Goal: Task Accomplishment & Management: Manage account settings

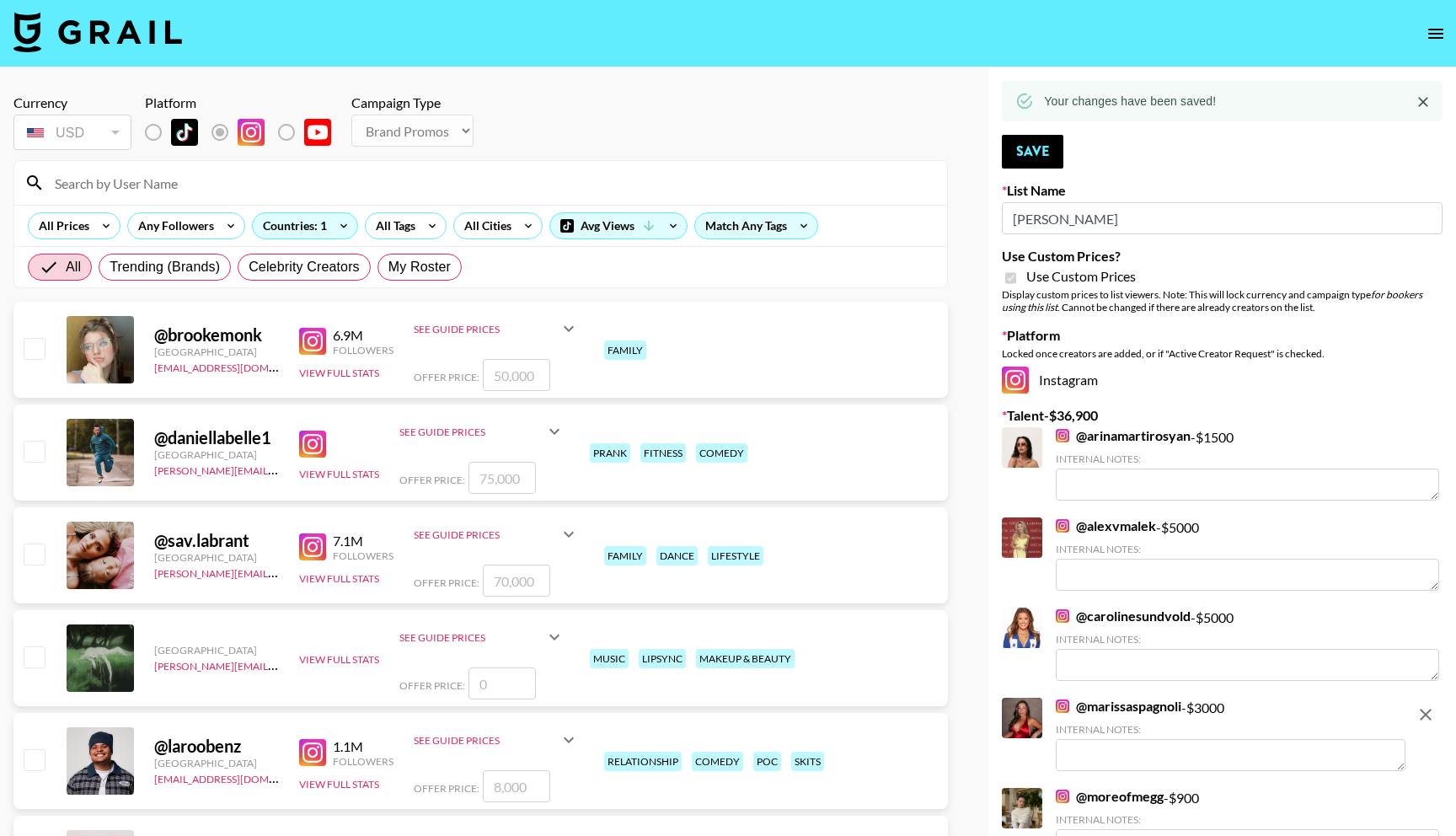
select select "Brand"
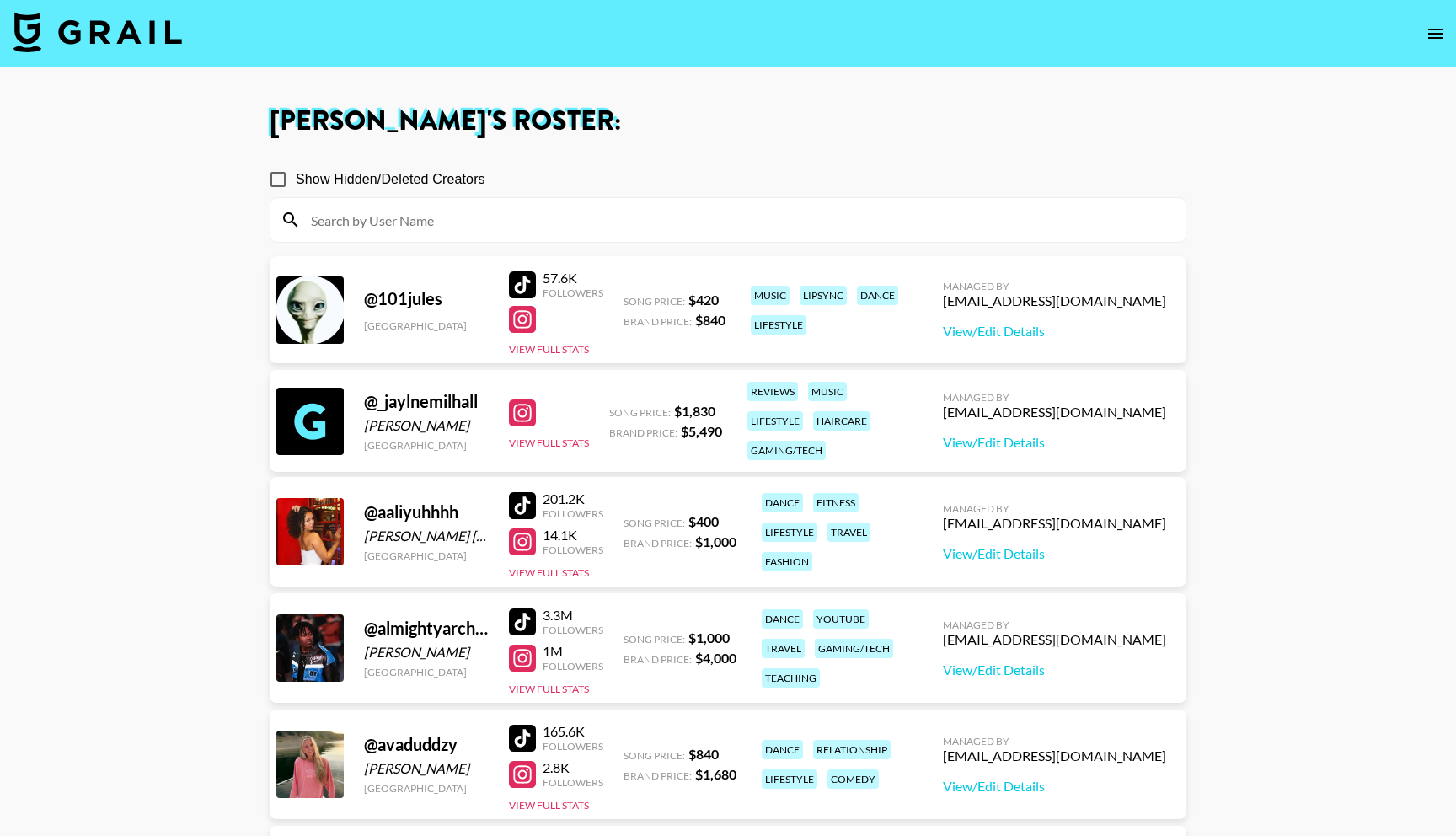
click at [411, 229] on input at bounding box center [738, 220] width 875 height 27
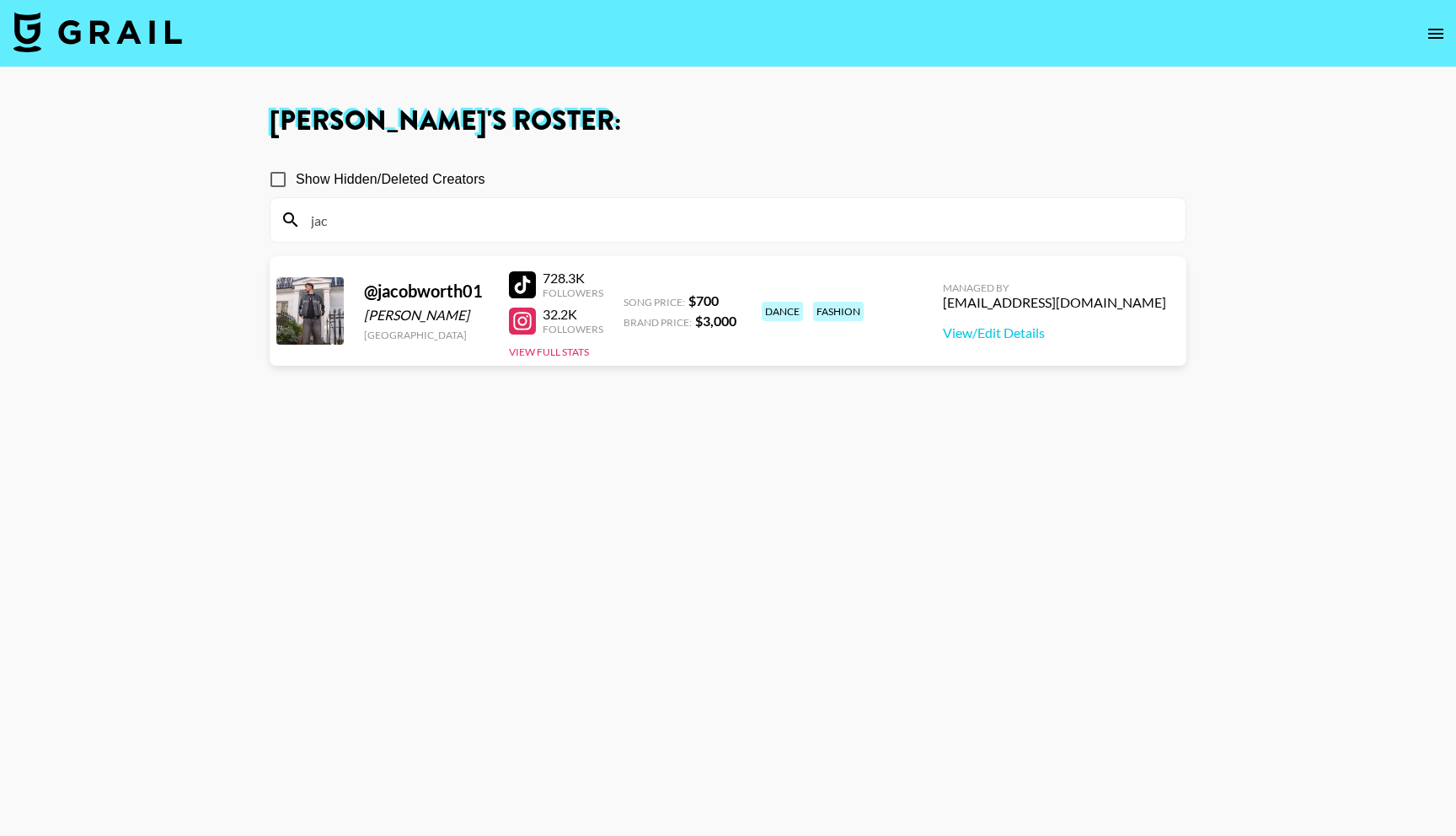
click at [519, 545] on section "Show Hidden/Deleted Creators jac @ jacobworth01 Jacob Anthony Worth United King…" at bounding box center [728, 499] width 917 height 701
click at [531, 323] on div at bounding box center [522, 321] width 27 height 27
click at [1045, 329] on link "View/Edit Details" at bounding box center [1055, 333] width 223 height 17
click at [368, 223] on input "jac" at bounding box center [738, 220] width 875 height 27
type input "j"
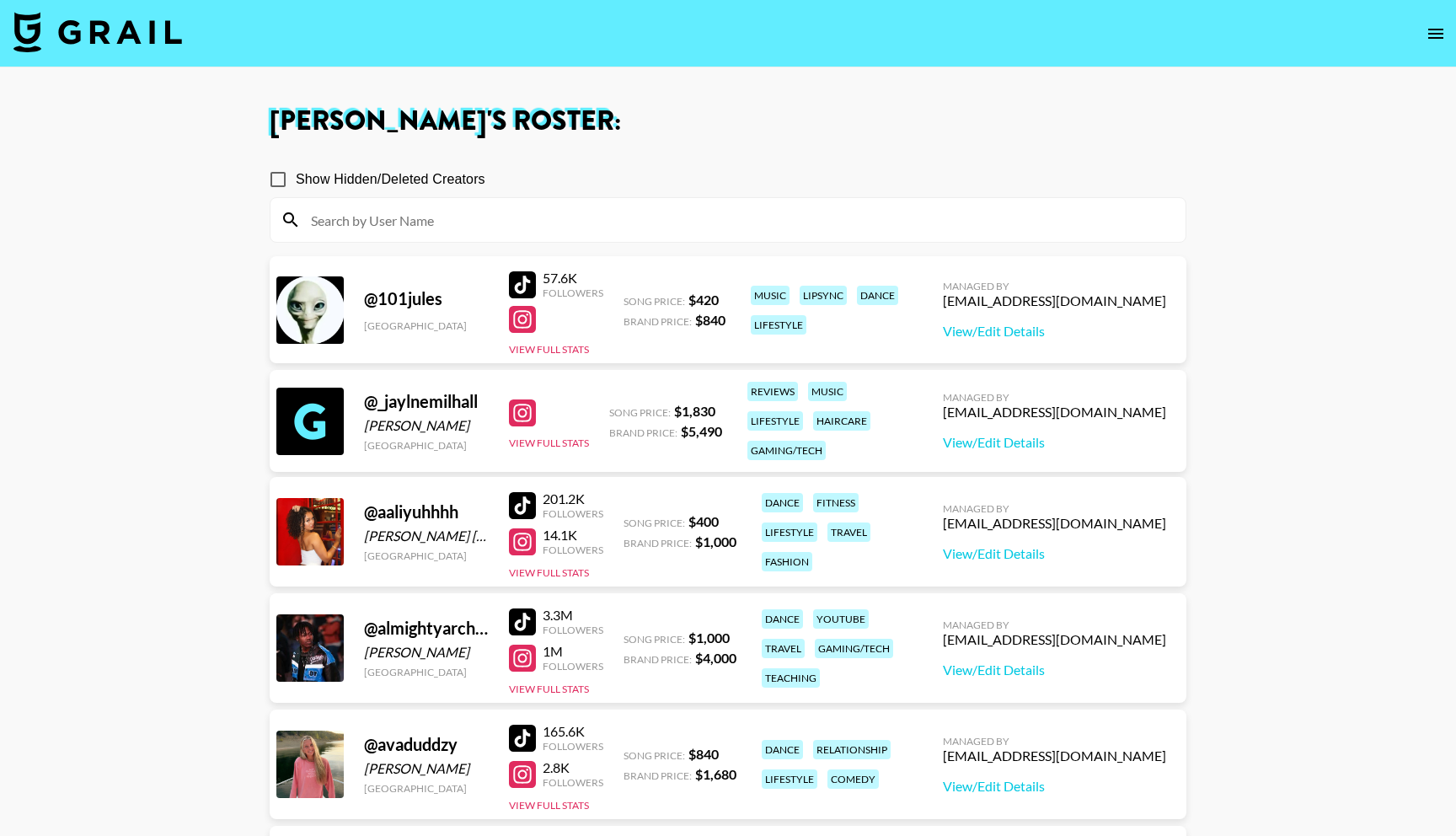
click at [101, 43] on img at bounding box center [98, 32] width 169 height 40
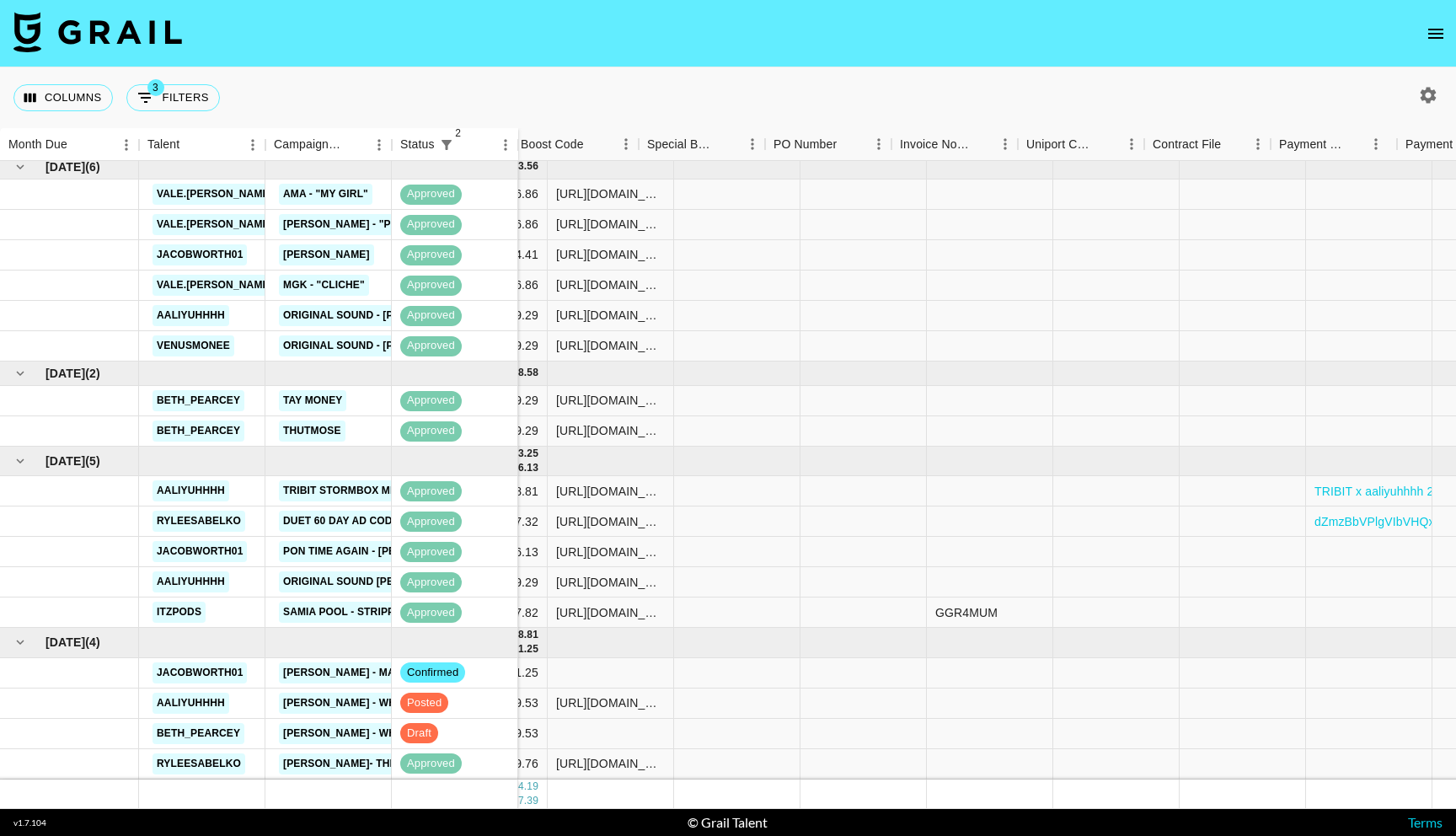
scroll to position [6, 1574]
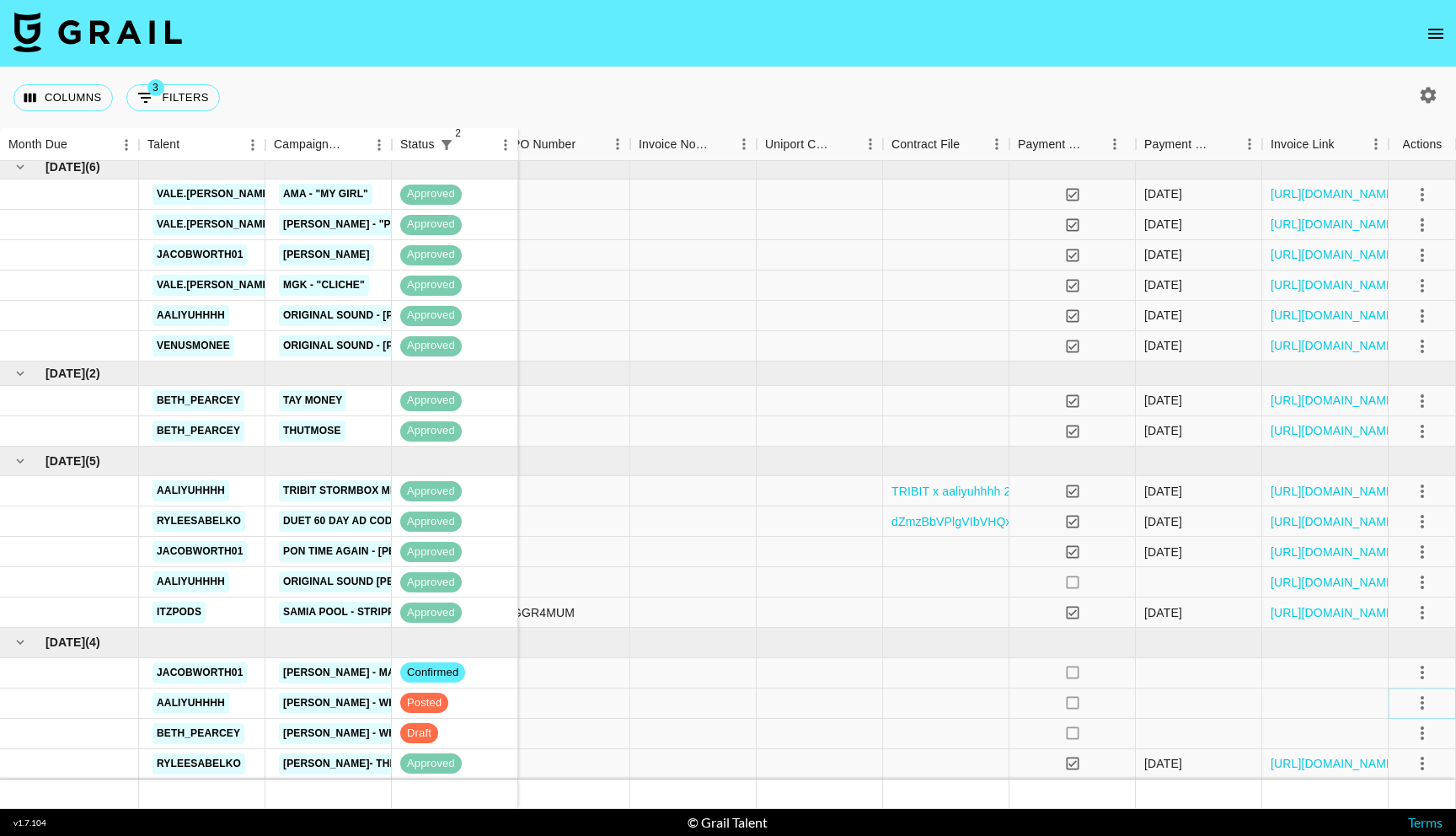
click at [1419, 695] on icon "select merge strategy" at bounding box center [1423, 703] width 20 height 20
click at [1400, 670] on div "Approve" at bounding box center [1385, 667] width 51 height 20
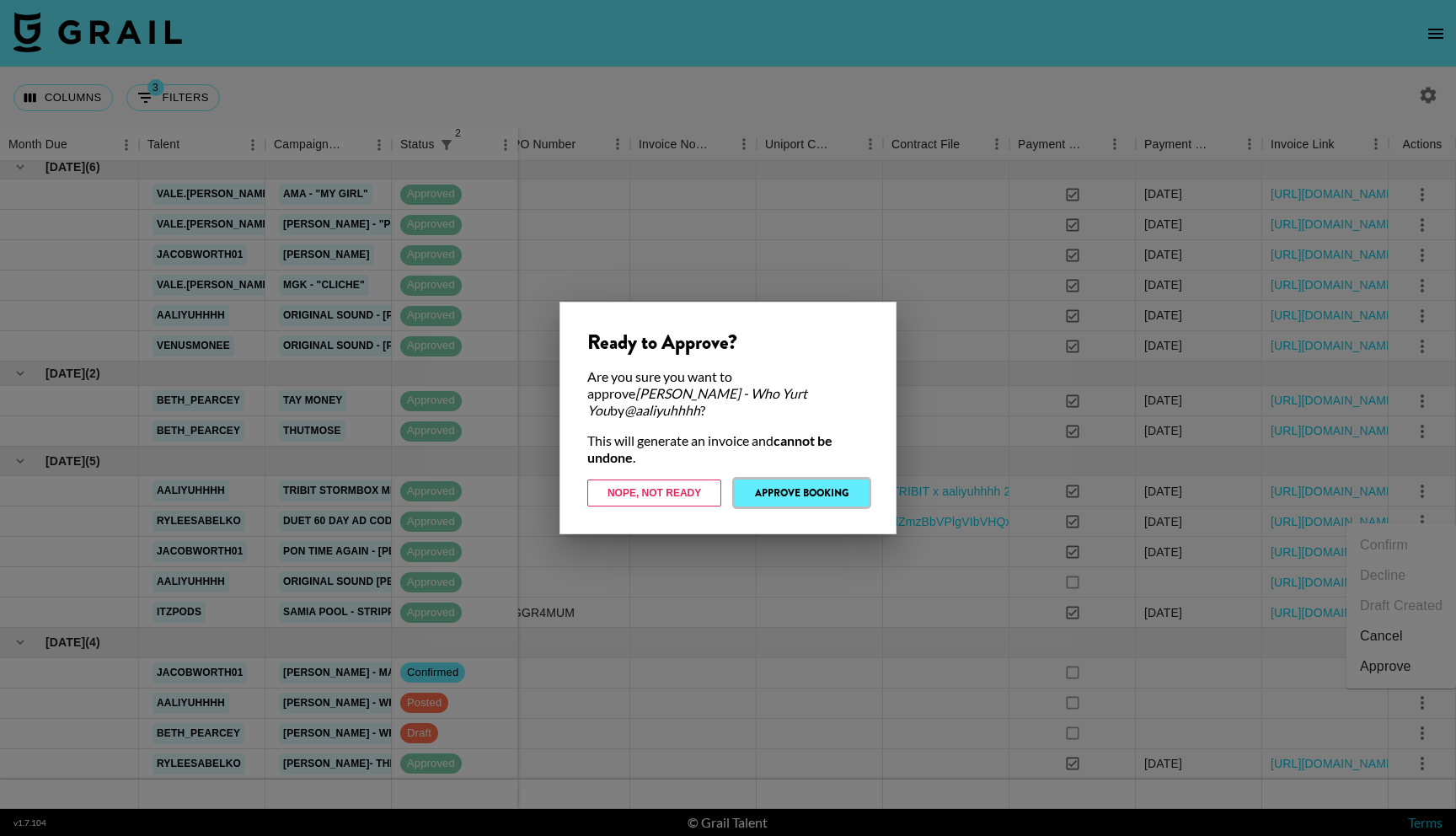
click at [794, 483] on button "Approve Booking" at bounding box center [802, 493] width 134 height 27
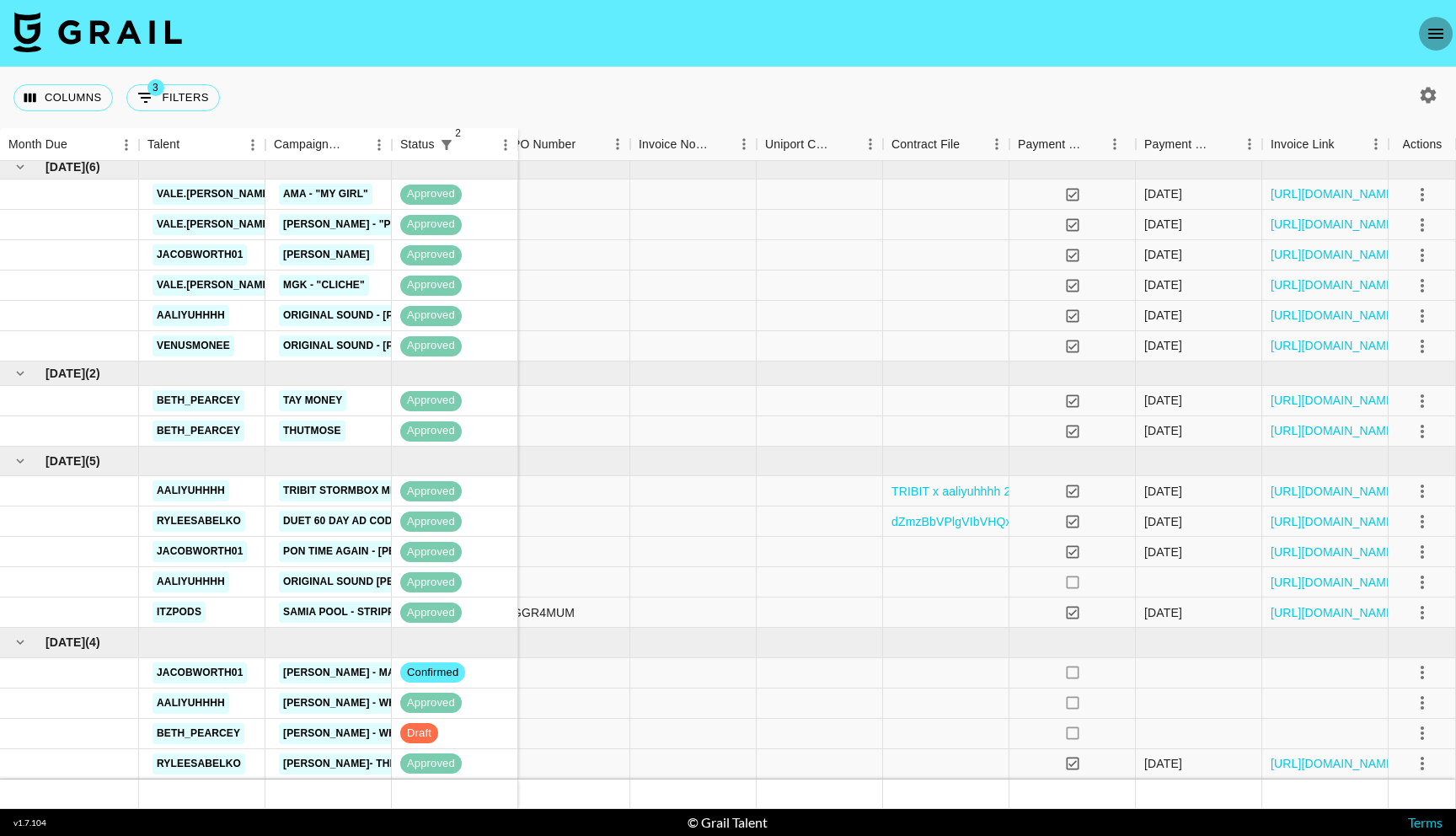
click at [1447, 27] on button "open drawer" at bounding box center [1436, 34] width 34 height 34
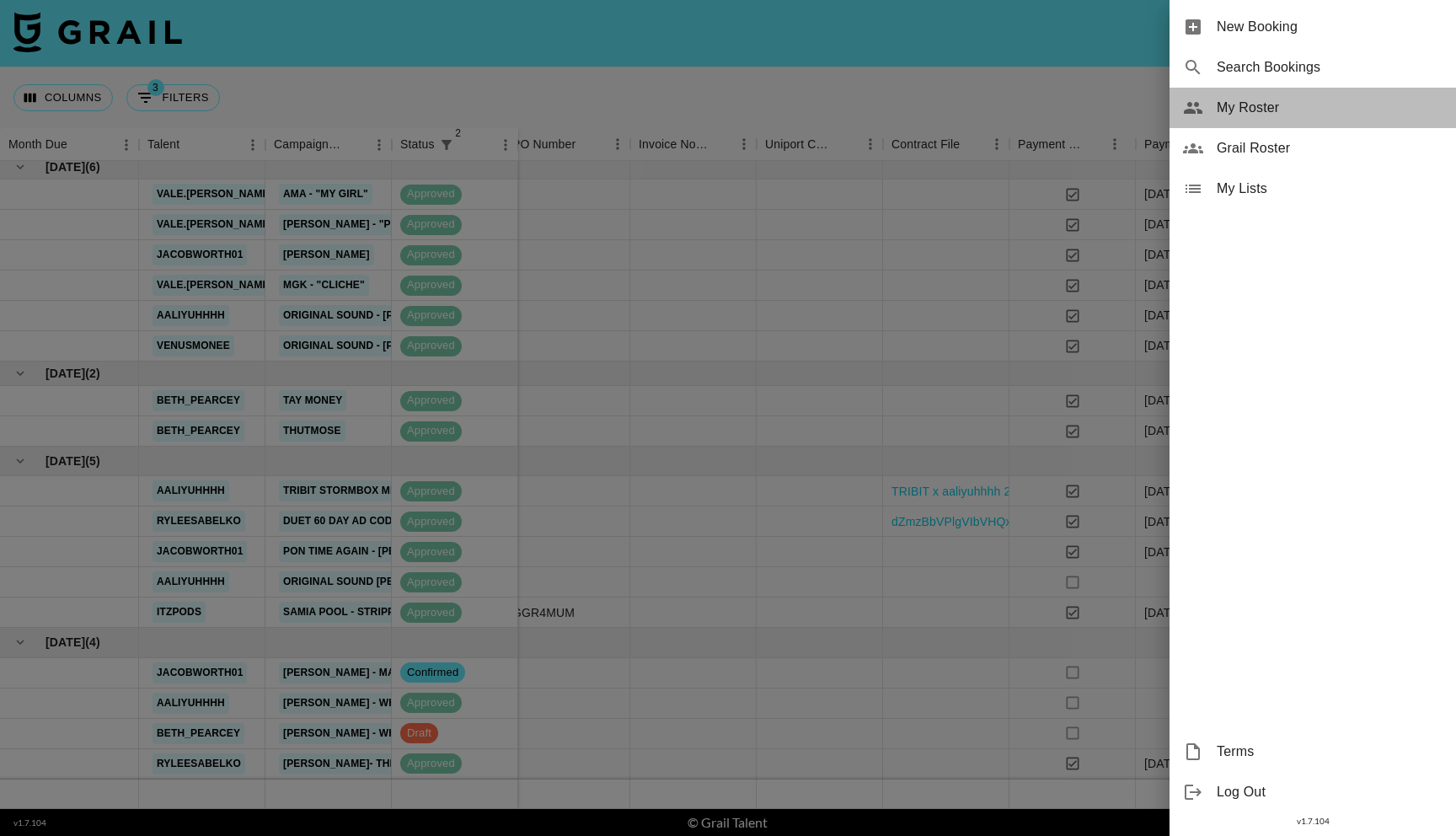
click at [1280, 109] on span "My Roster" at bounding box center [1329, 108] width 226 height 20
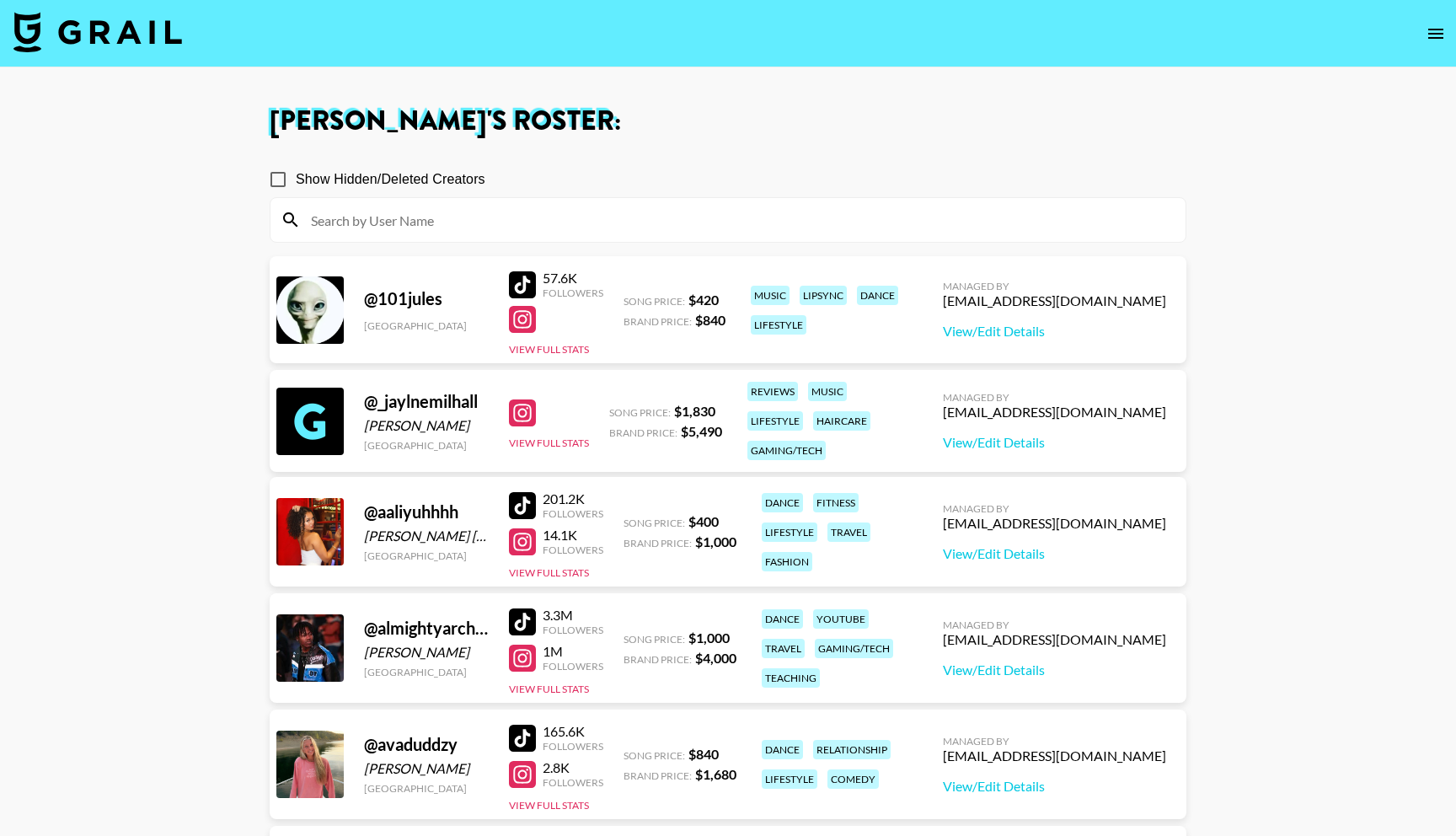
click at [470, 230] on input at bounding box center [738, 220] width 875 height 27
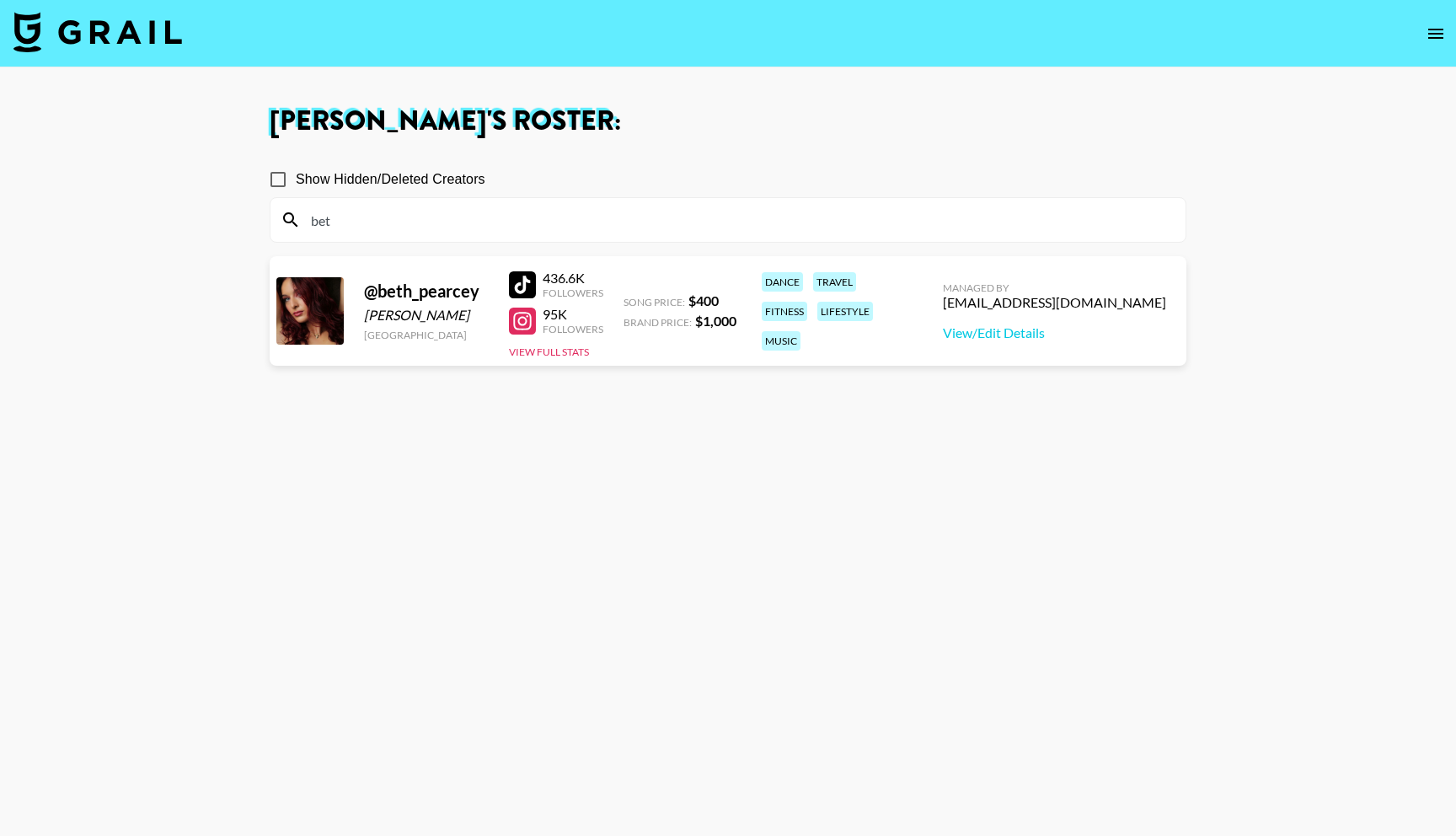
type input "bet"
click at [526, 291] on div at bounding box center [522, 285] width 27 height 27
click at [124, 25] on img at bounding box center [98, 32] width 169 height 40
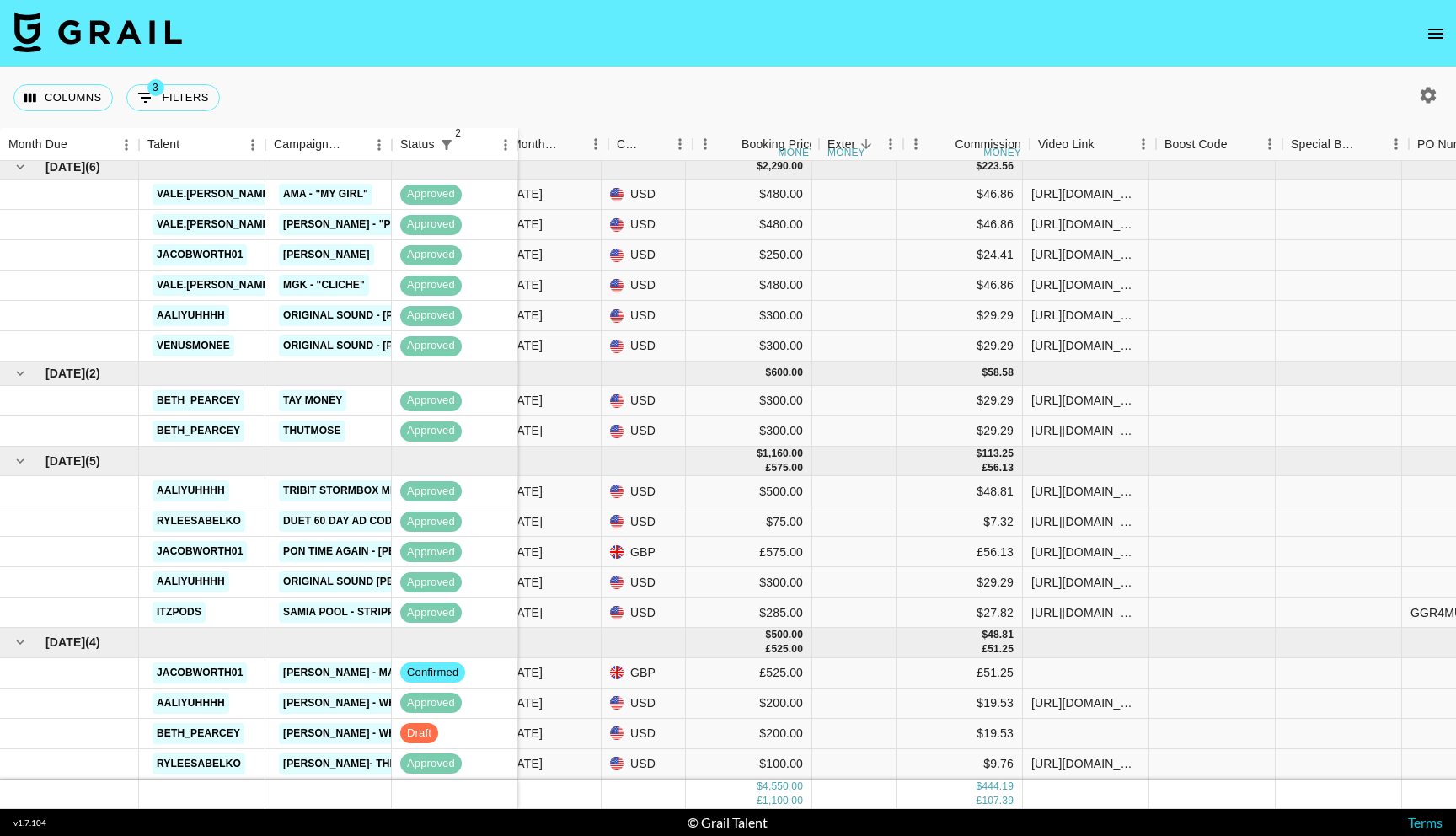
scroll to position [6, 683]
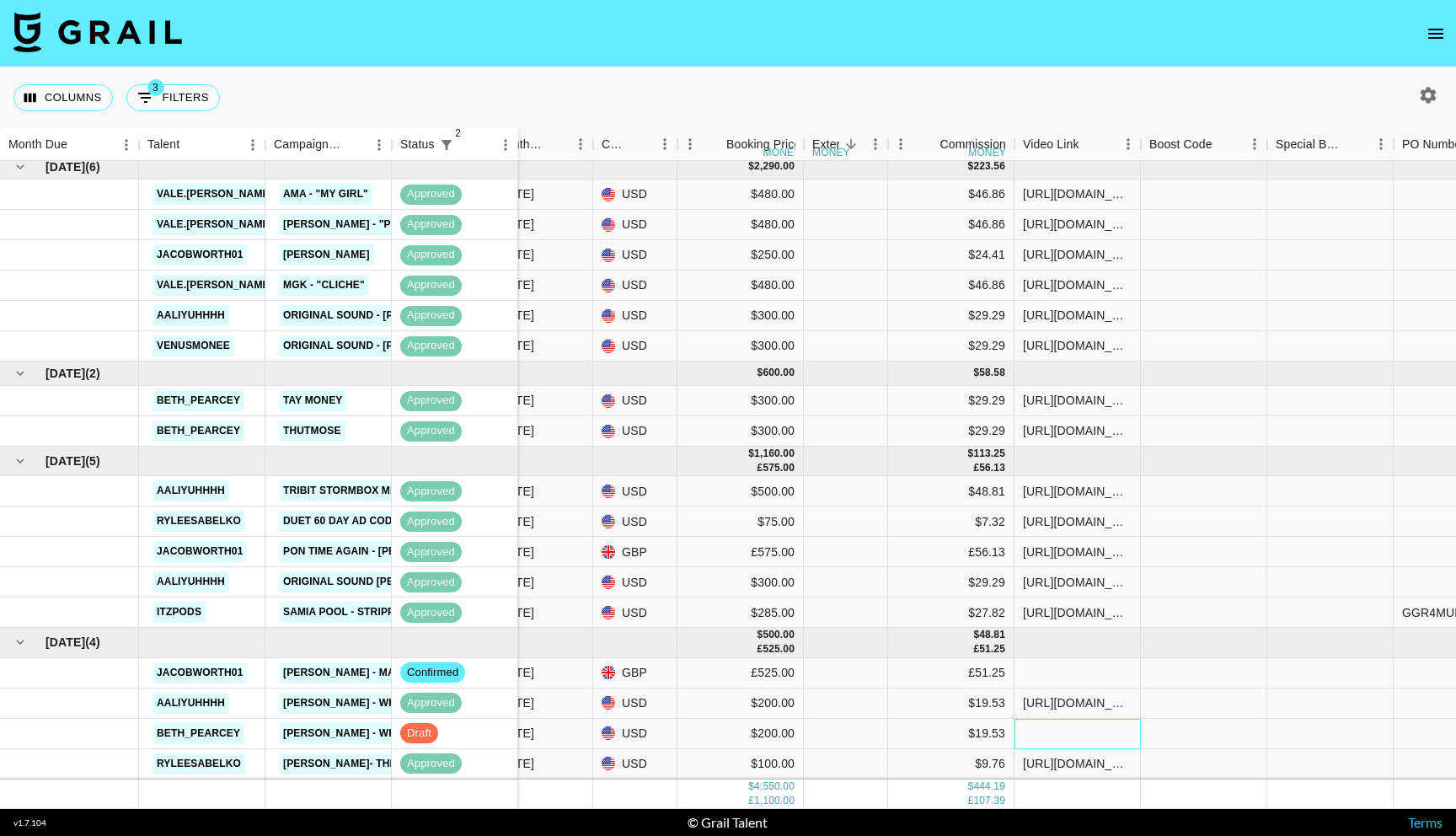
click at [1071, 747] on div at bounding box center [1078, 735] width 126 height 31
click at [1071, 740] on div at bounding box center [1078, 735] width 126 height 31
type input "https://www.tiktok.com/@beth_pearcey/video/7554424943186840854"
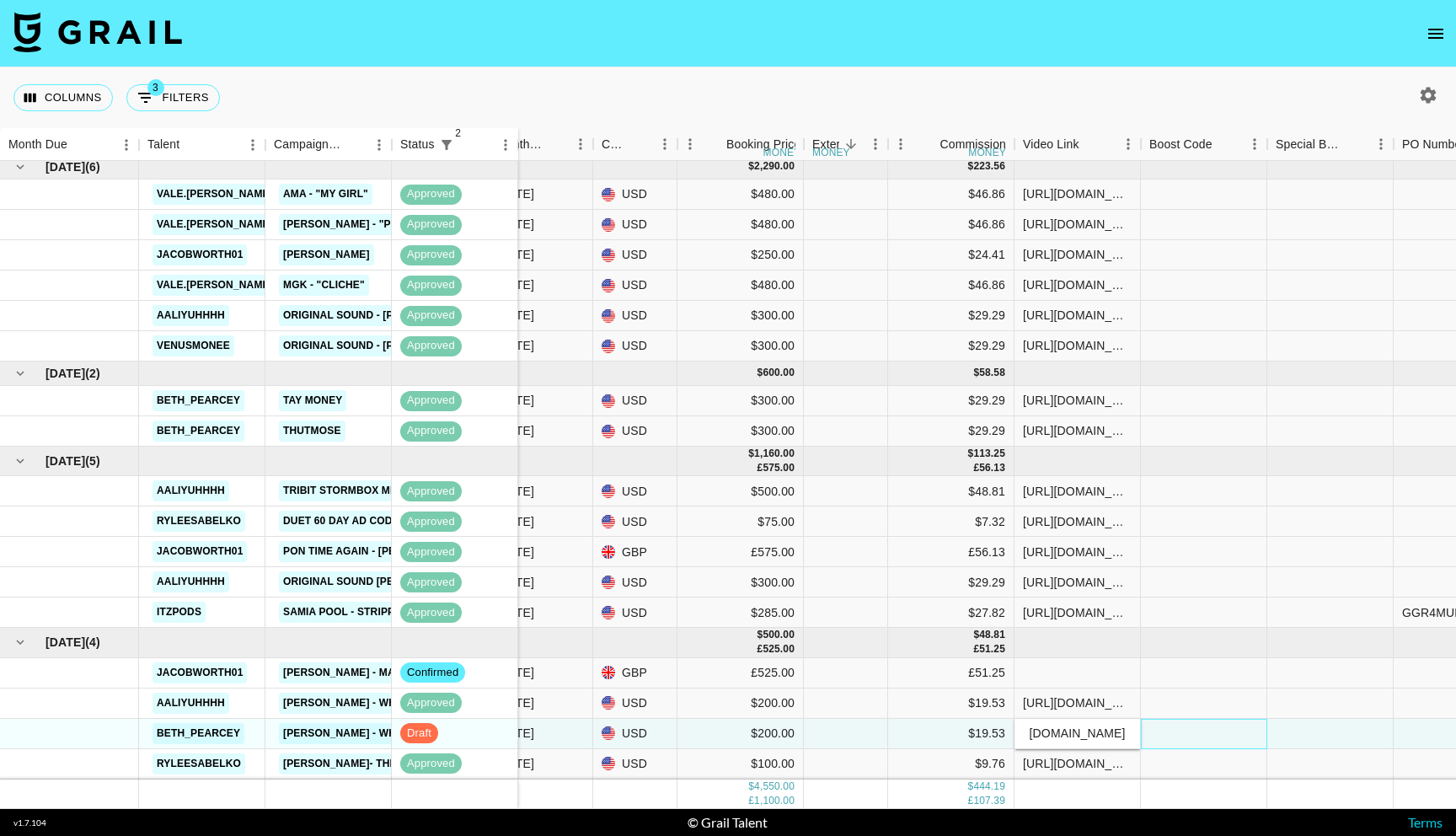
scroll to position [0, 0]
click at [1171, 737] on div at bounding box center [1204, 735] width 126 height 31
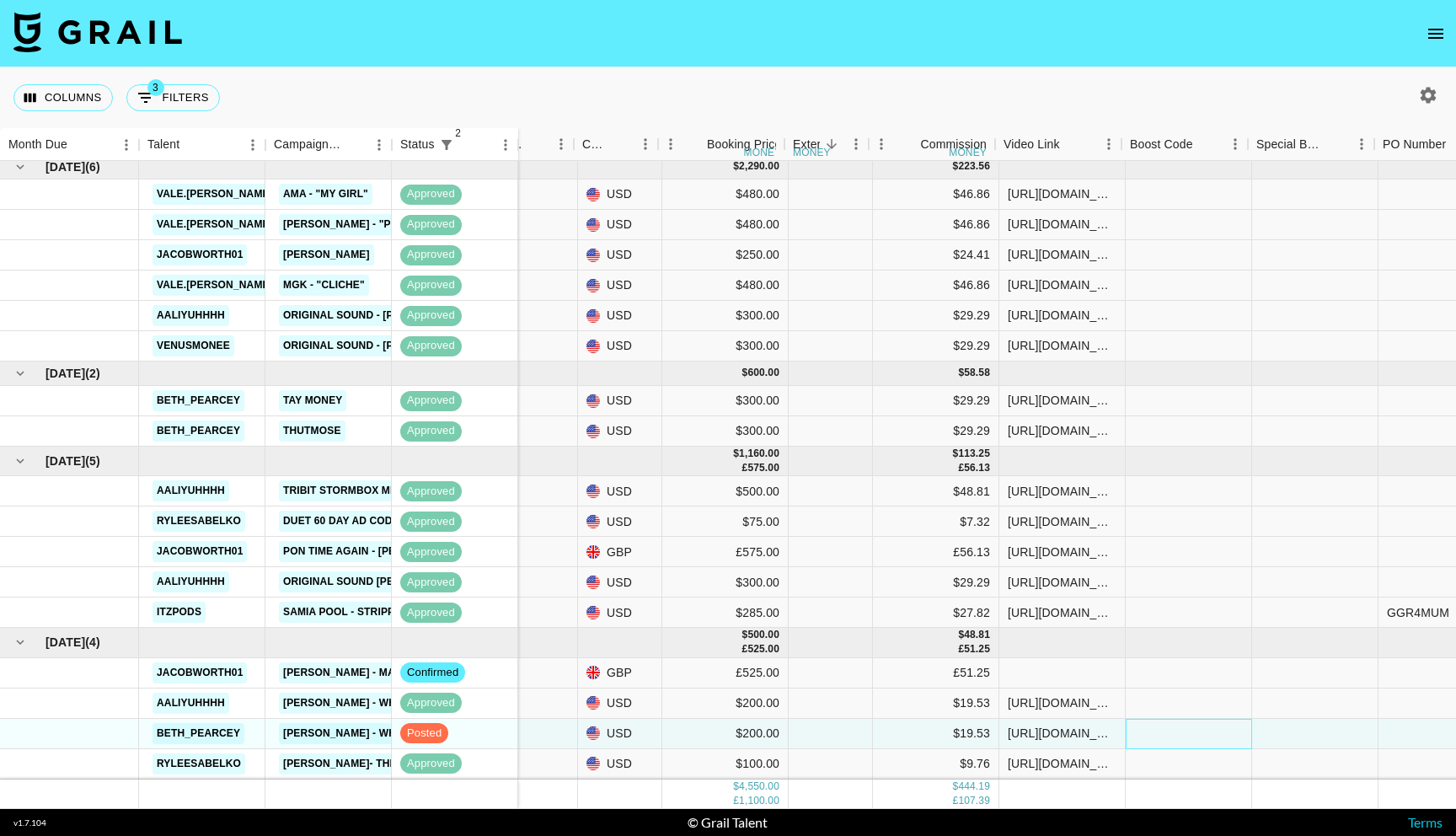
scroll to position [6, 704]
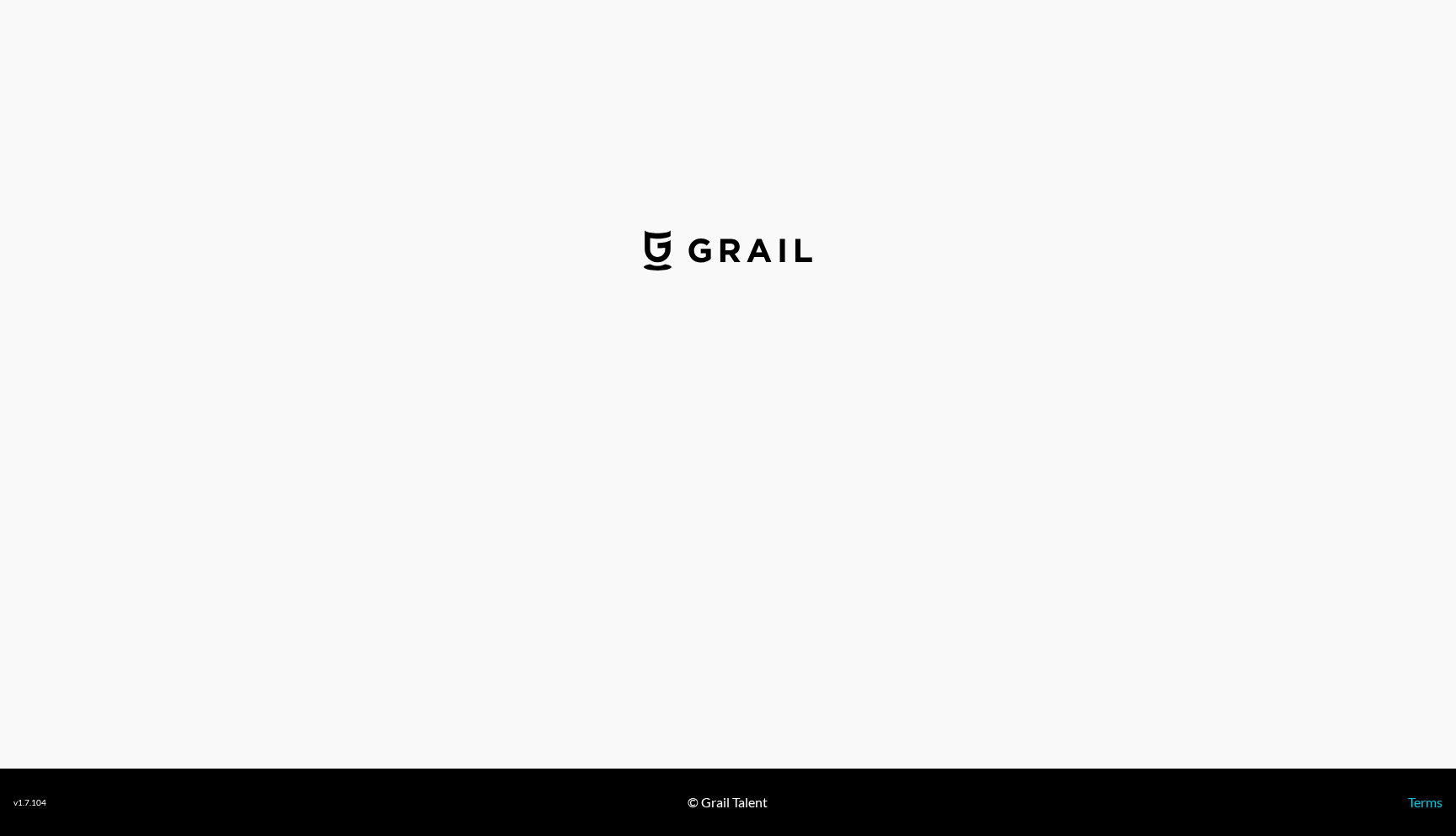
select select "USD"
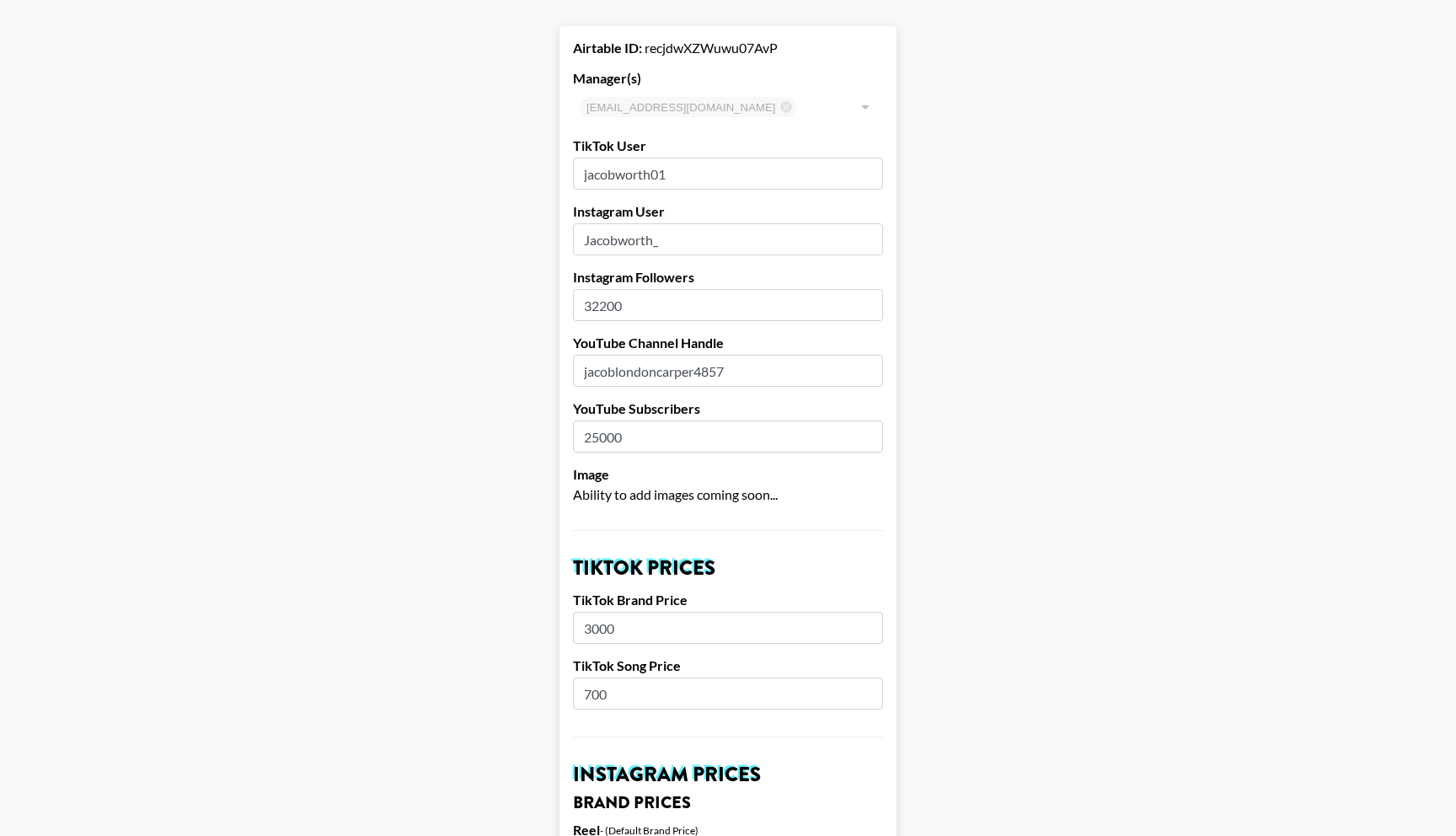
scroll to position [75, 0]
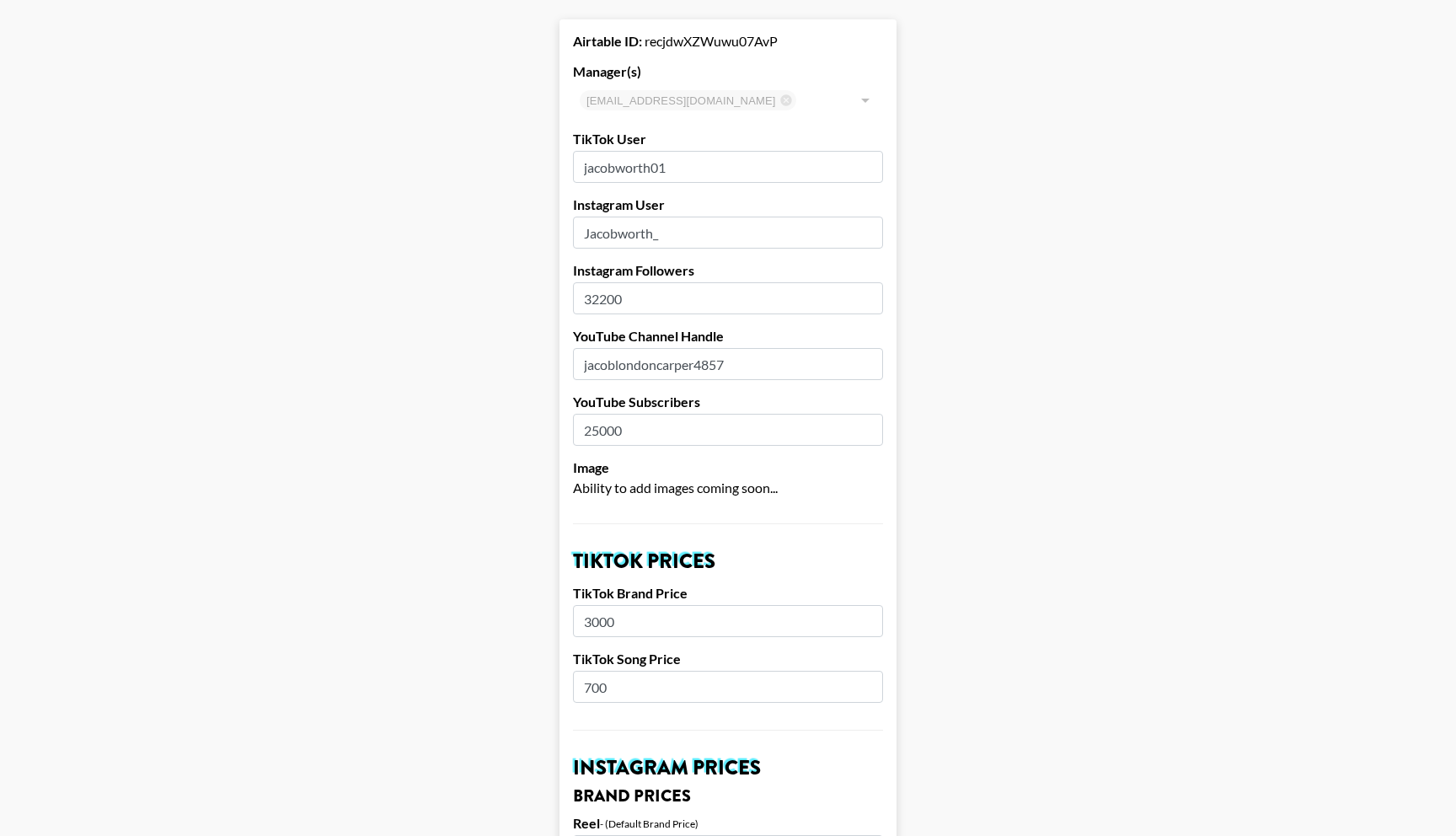
drag, startPoint x: 630, startPoint y: 301, endPoint x: 544, endPoint y: 301, distance: 86.0
type input "130000"
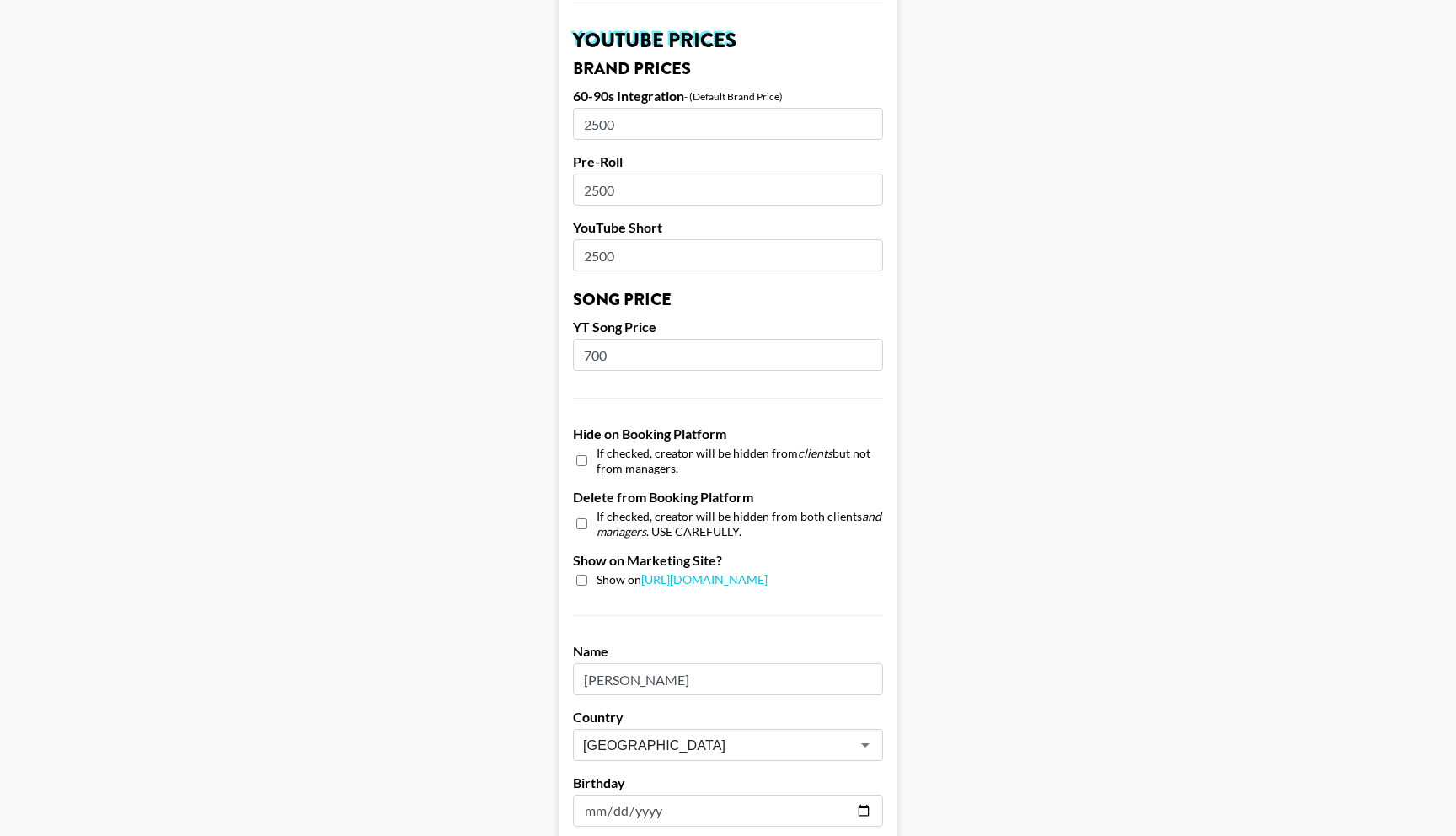
scroll to position [1450, 0]
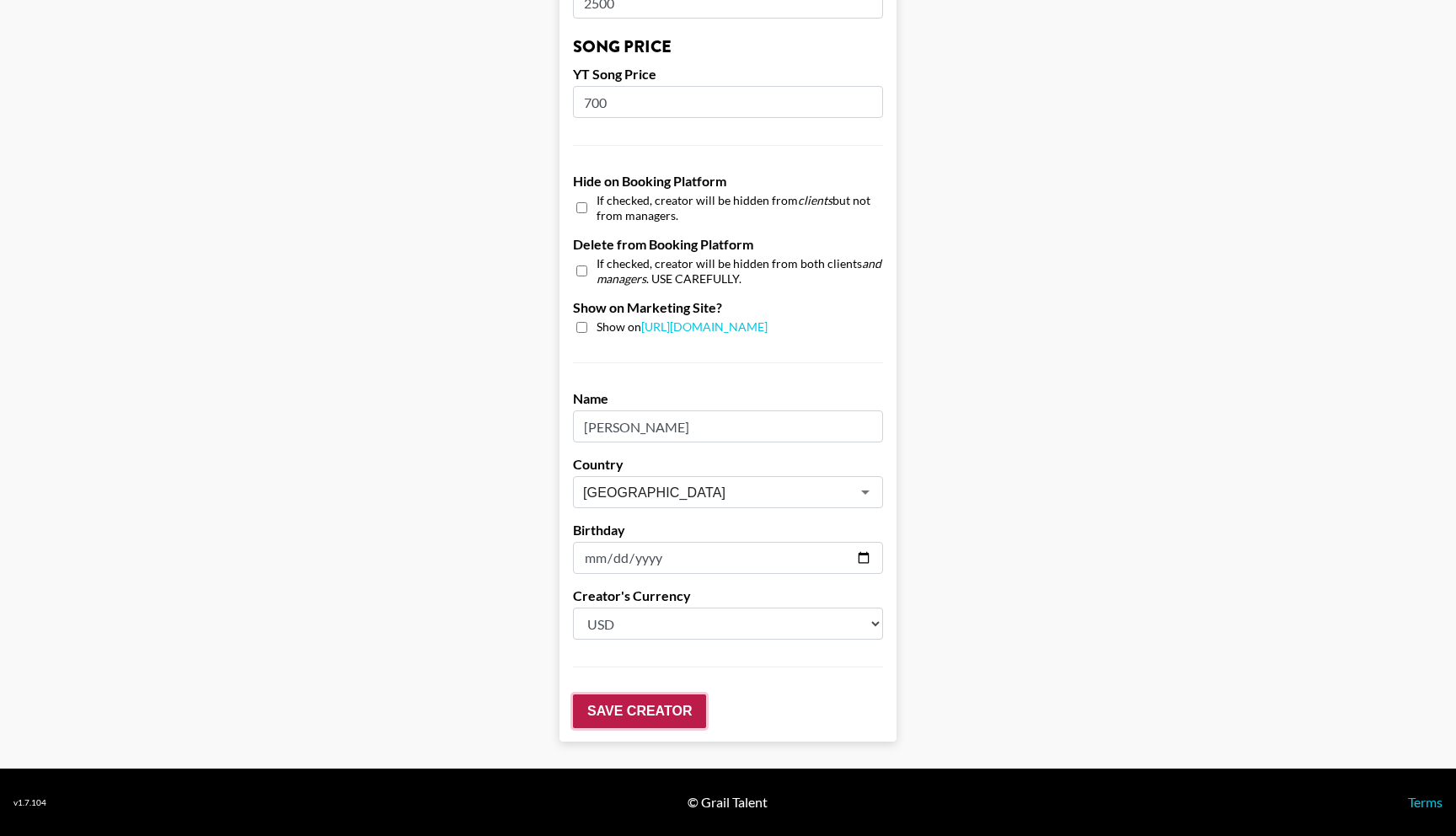
click at [610, 718] on input "Save Creator" at bounding box center [640, 712] width 133 height 34
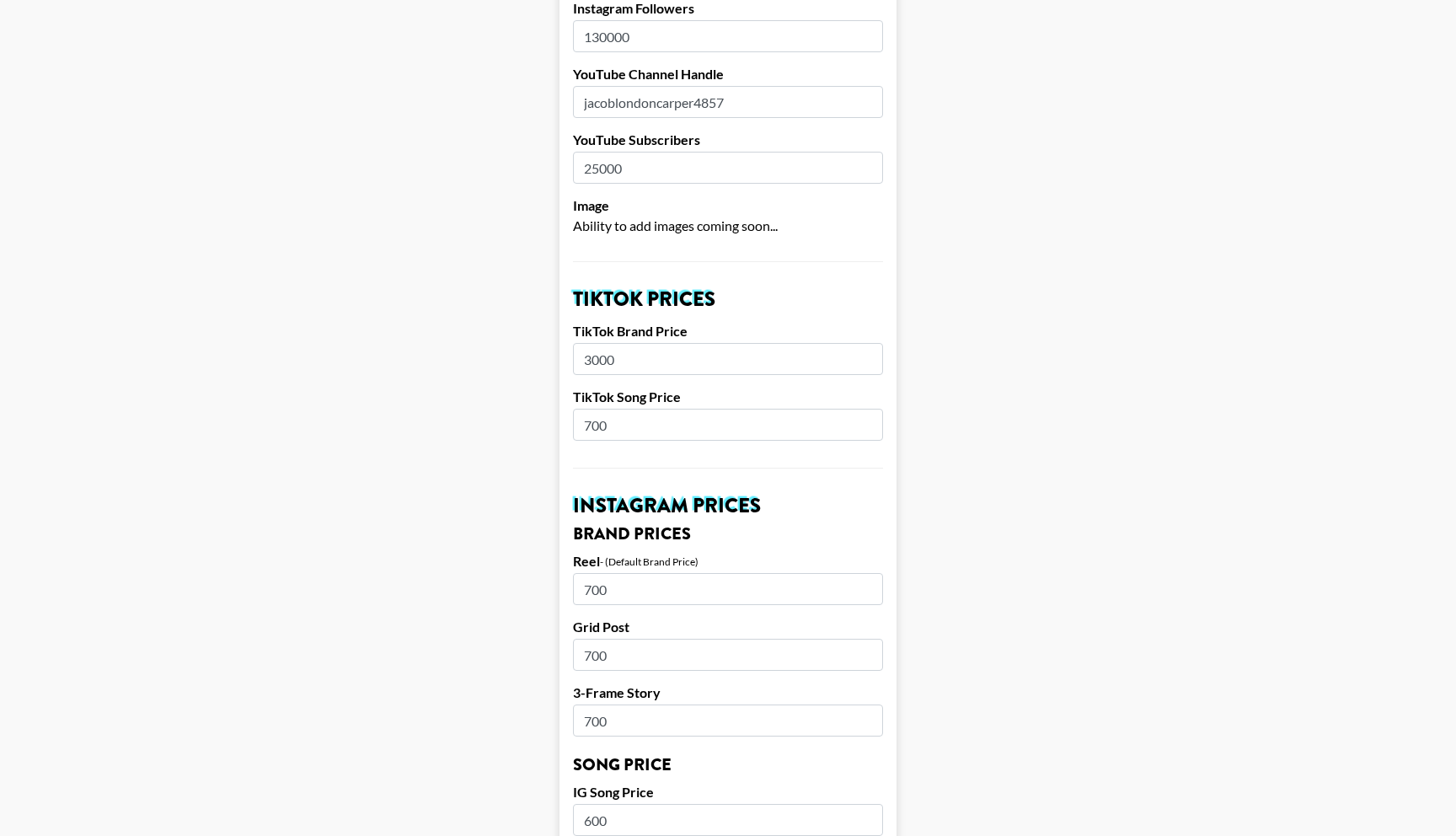
scroll to position [0, 0]
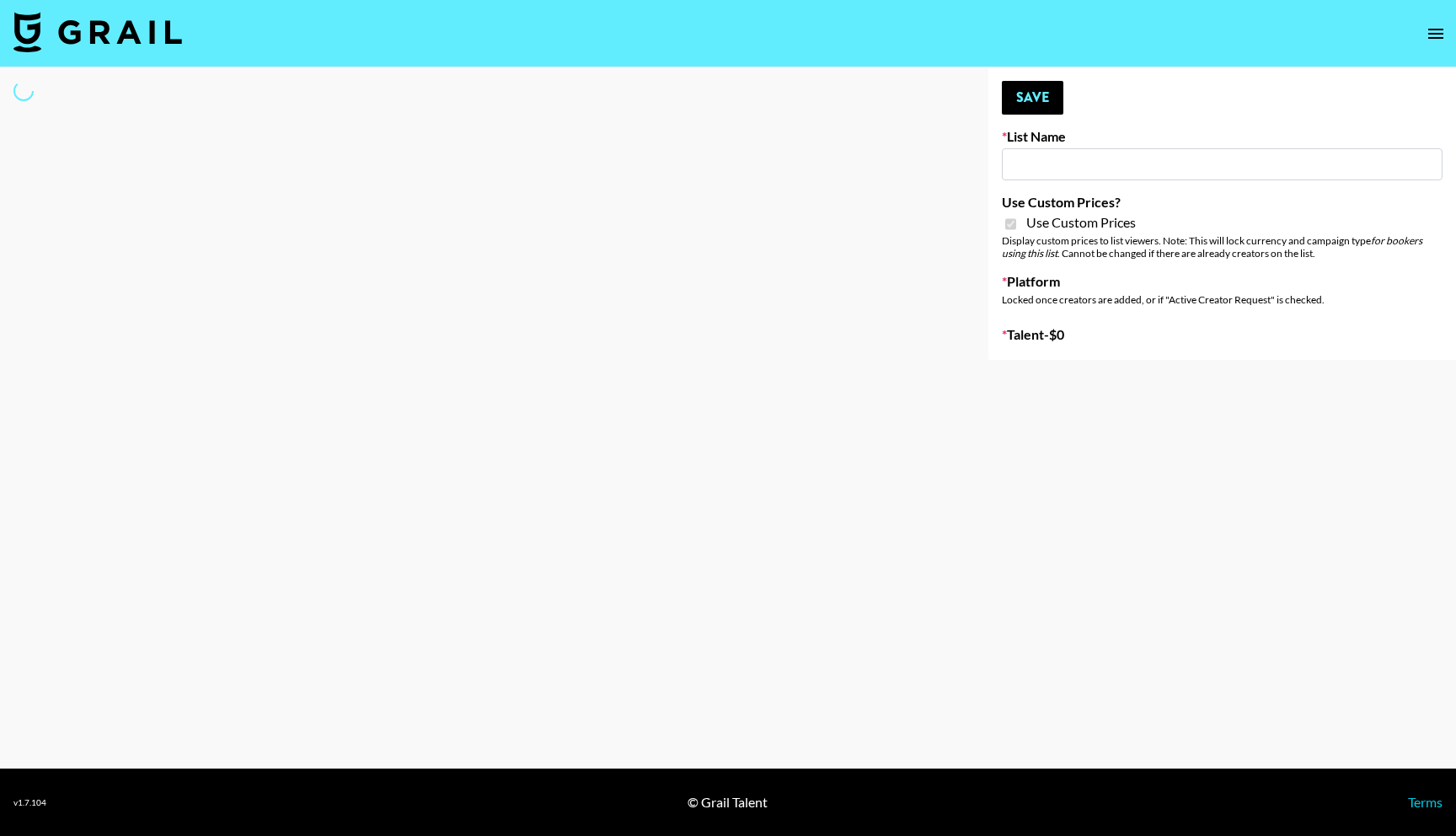
type input "Poizon (Shirley 26th Sept)"
checkbox input "true"
select select "Brand"
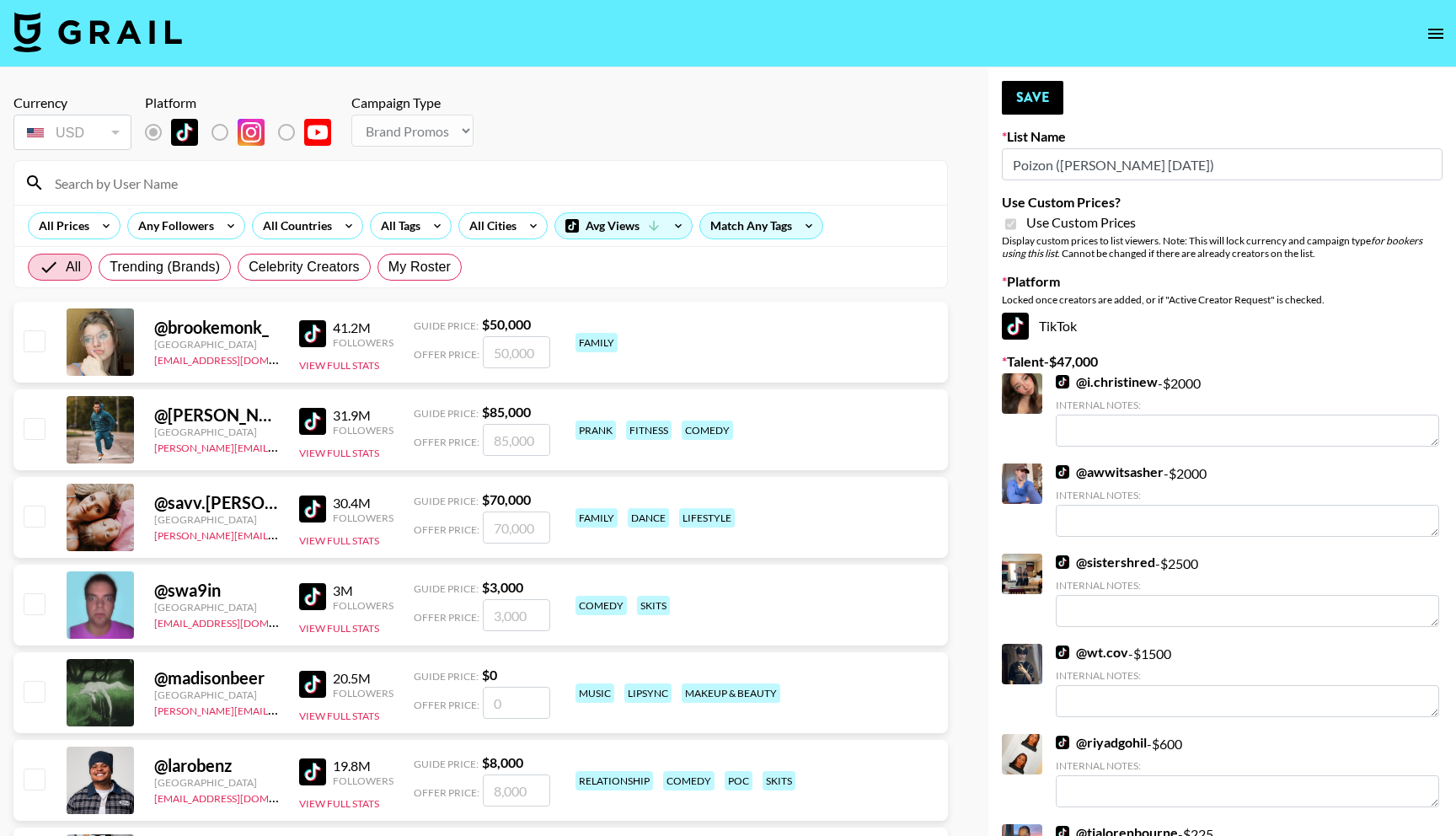
click at [310, 193] on input at bounding box center [491, 183] width 893 height 27
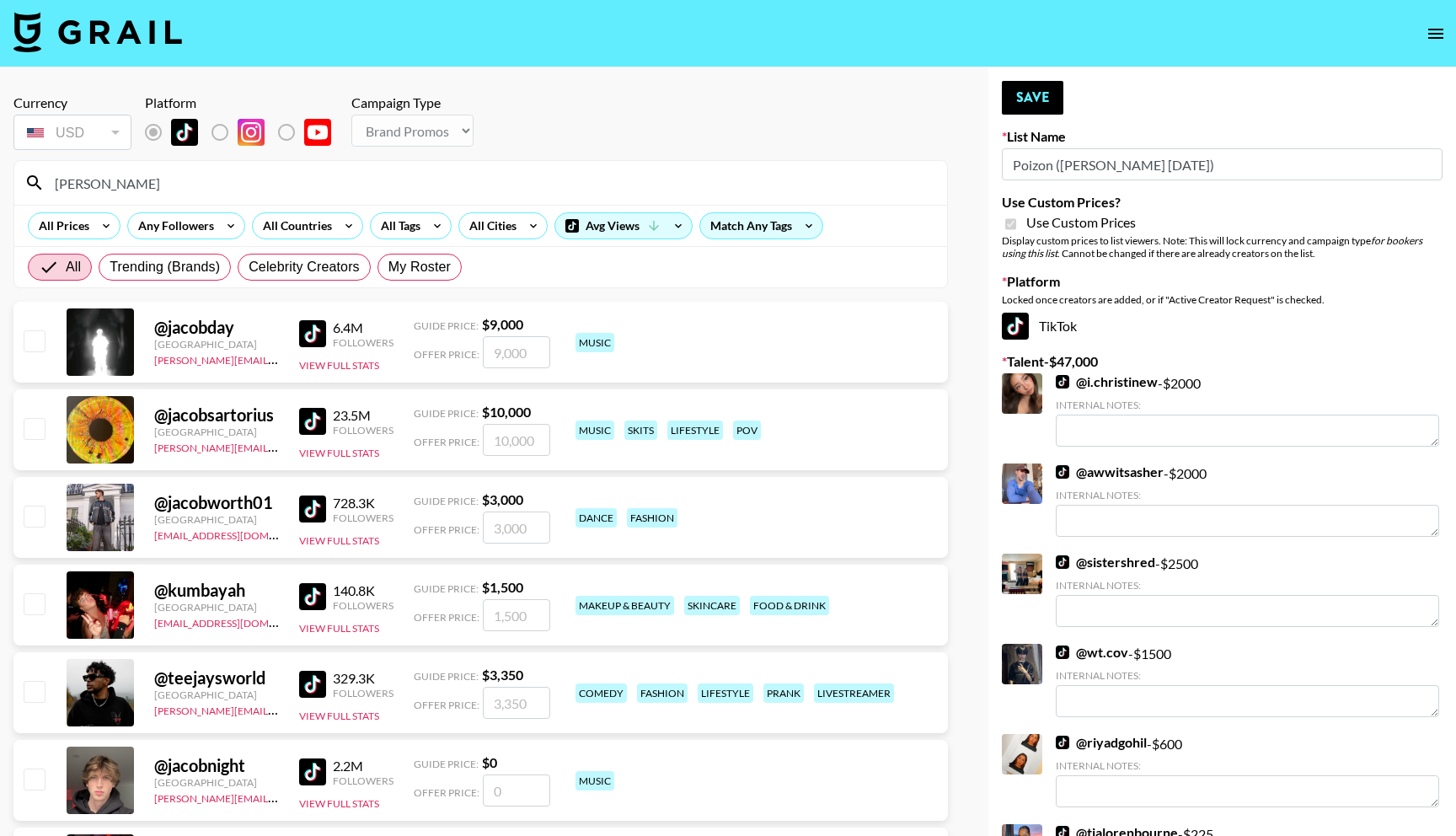
type input "[PERSON_NAME]"
click at [30, 519] on input "checkbox" at bounding box center [34, 516] width 20 height 20
checkbox input "true"
type input "3000"
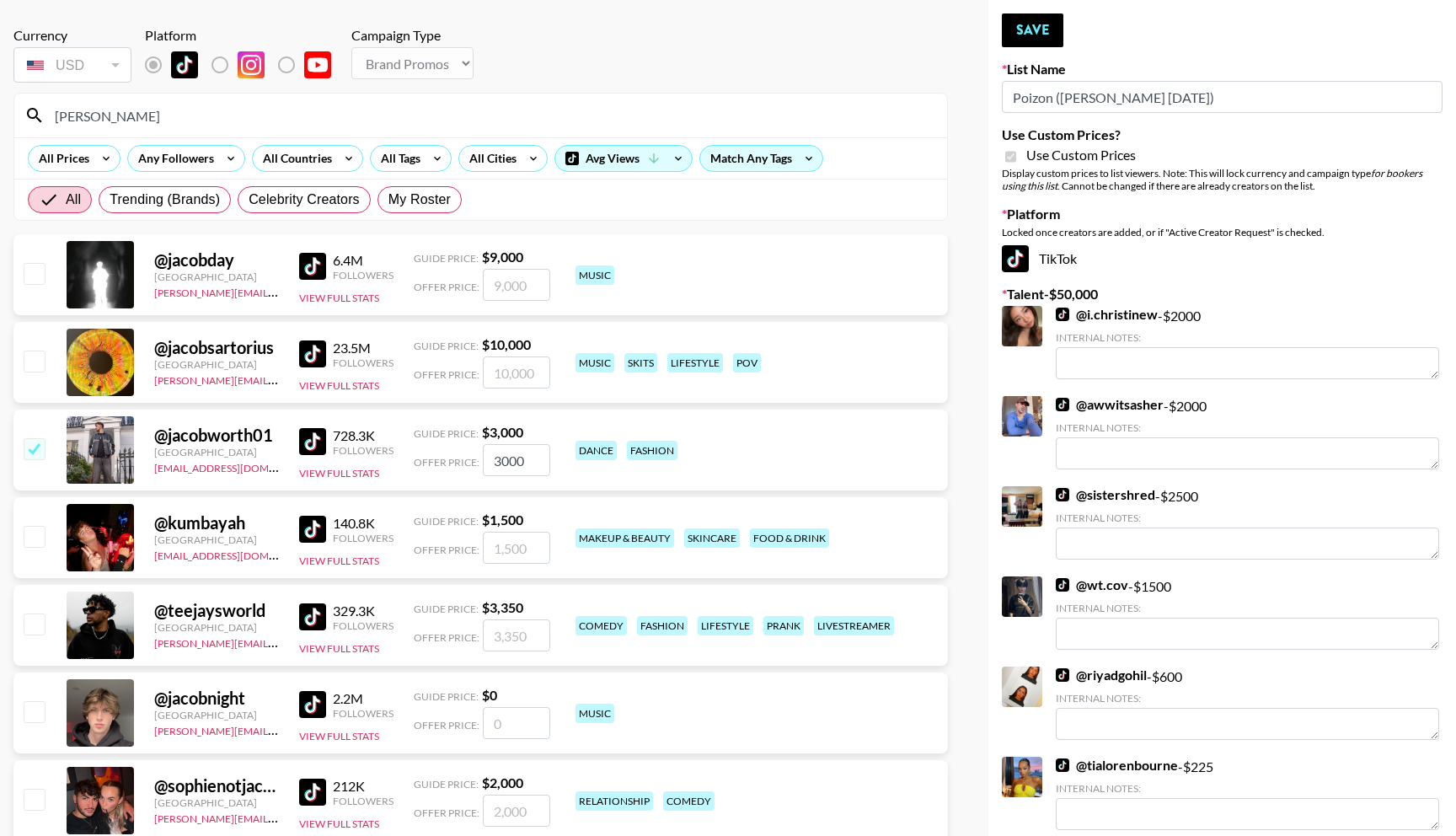
scroll to position [82, 0]
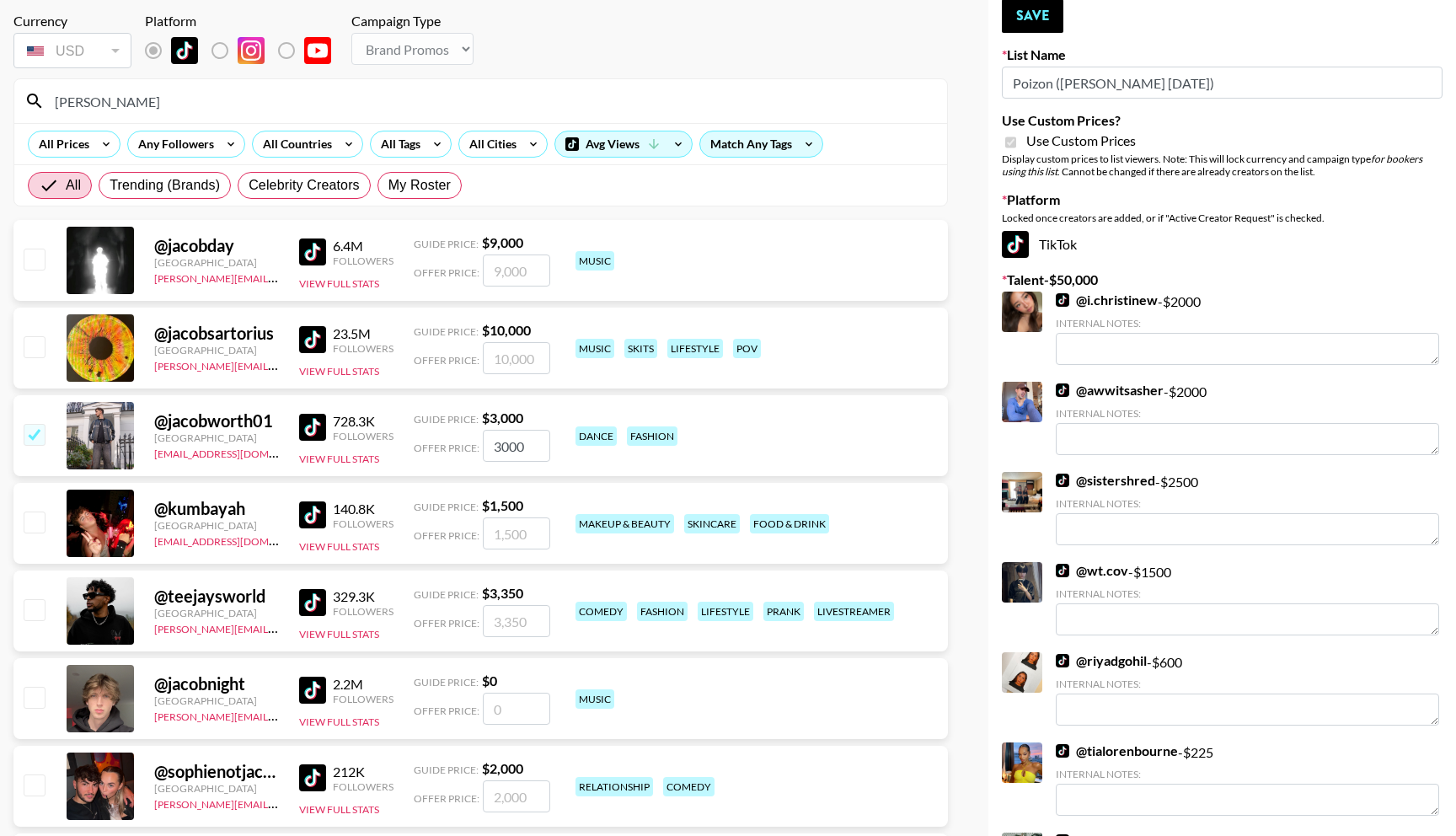
click at [499, 445] on input "3000" at bounding box center [516, 446] width 67 height 32
checkbox input "false"
checkbox input "true"
type input "2000"
click at [1028, 14] on button "Save" at bounding box center [1033, 16] width 61 height 34
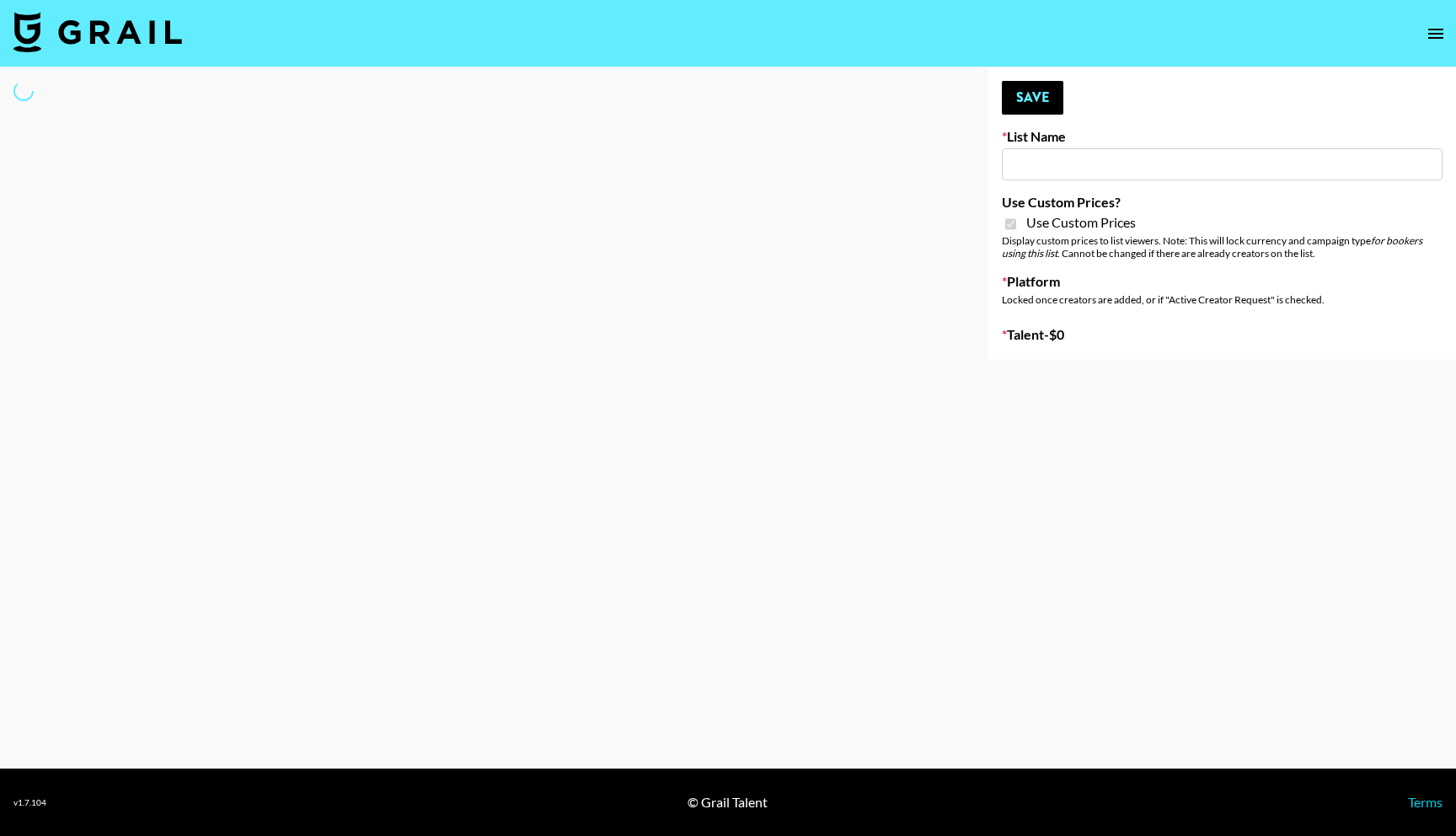
type input "Poizon IG ([DATE])"
checkbox input "true"
select select "Brand"
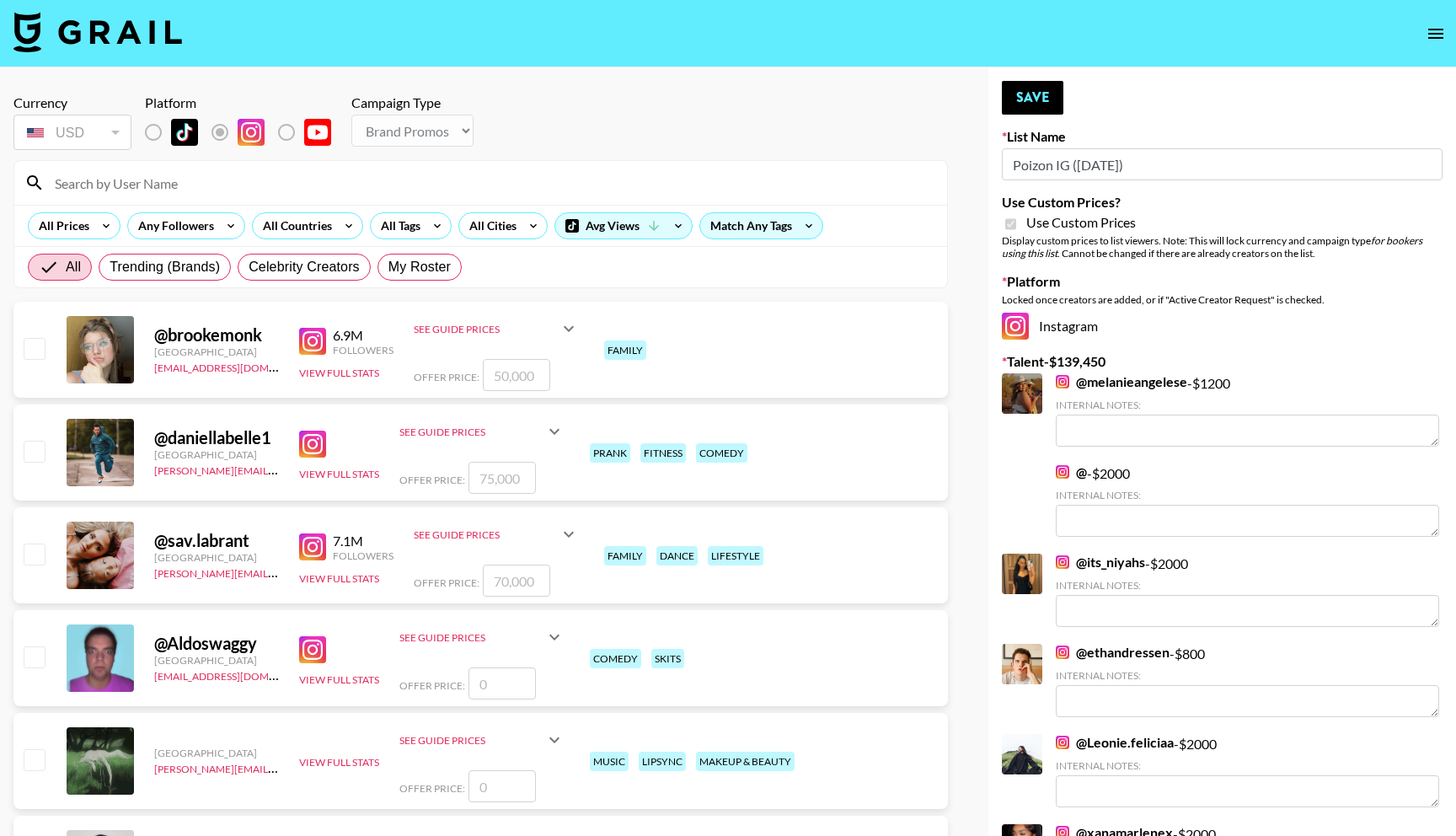
click at [139, 187] on input at bounding box center [491, 183] width 893 height 27
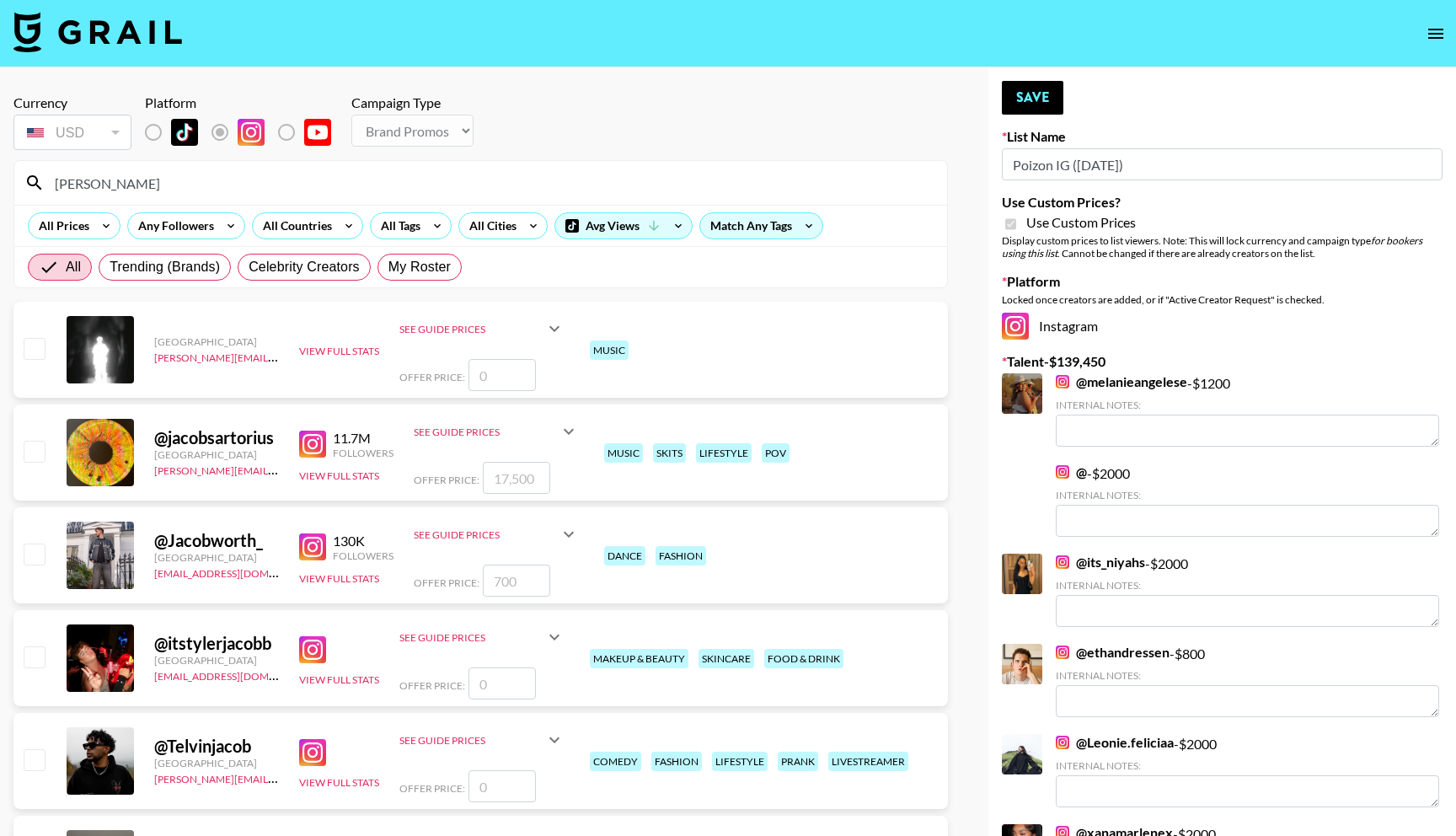
type input "[PERSON_NAME]"
click at [32, 551] on input "checkbox" at bounding box center [34, 554] width 20 height 20
checkbox input "true"
type input "700"
click at [501, 582] on input "700" at bounding box center [516, 581] width 67 height 32
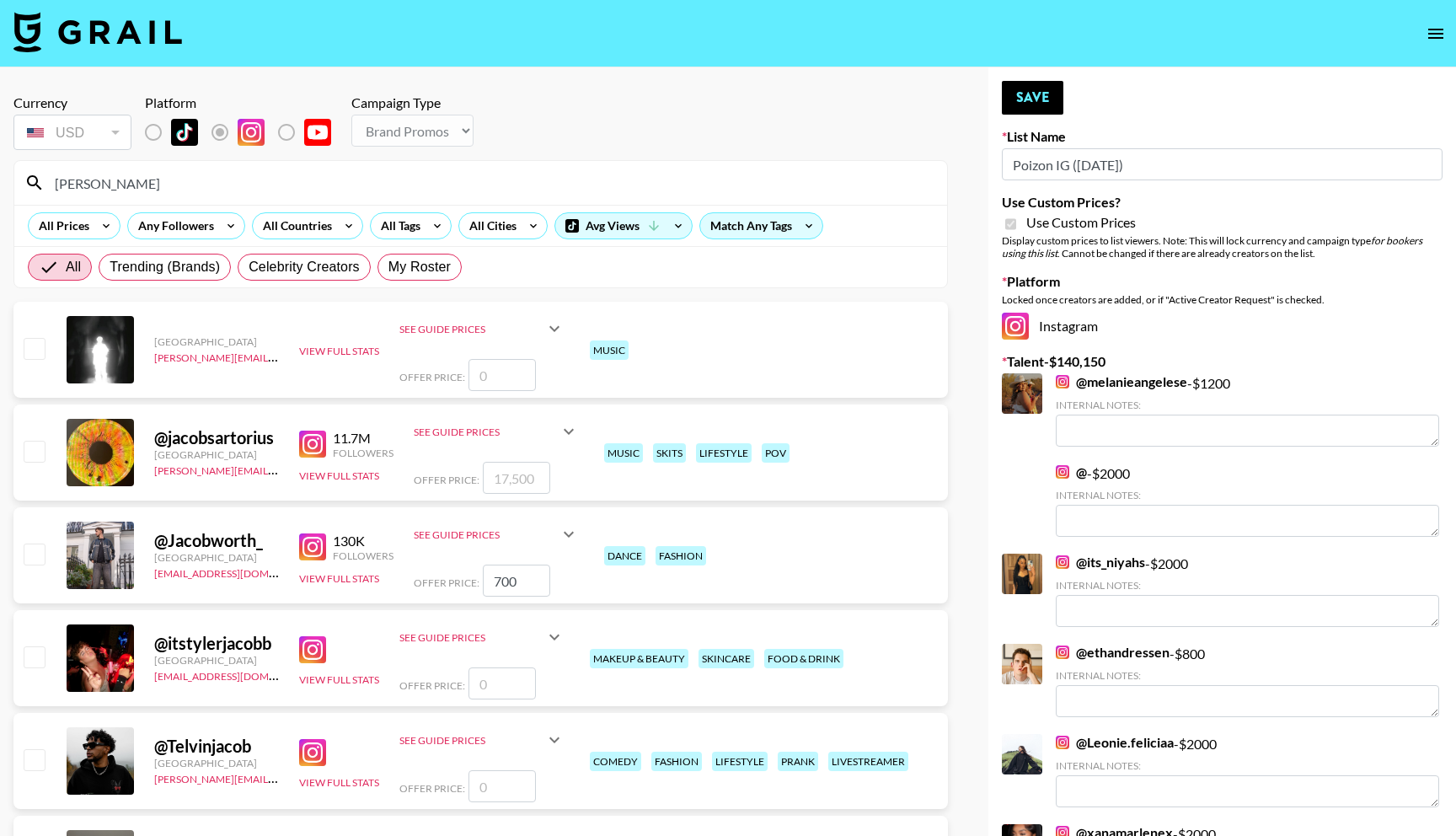
checkbox input "false"
type input "2"
checkbox input "true"
type input "2000"
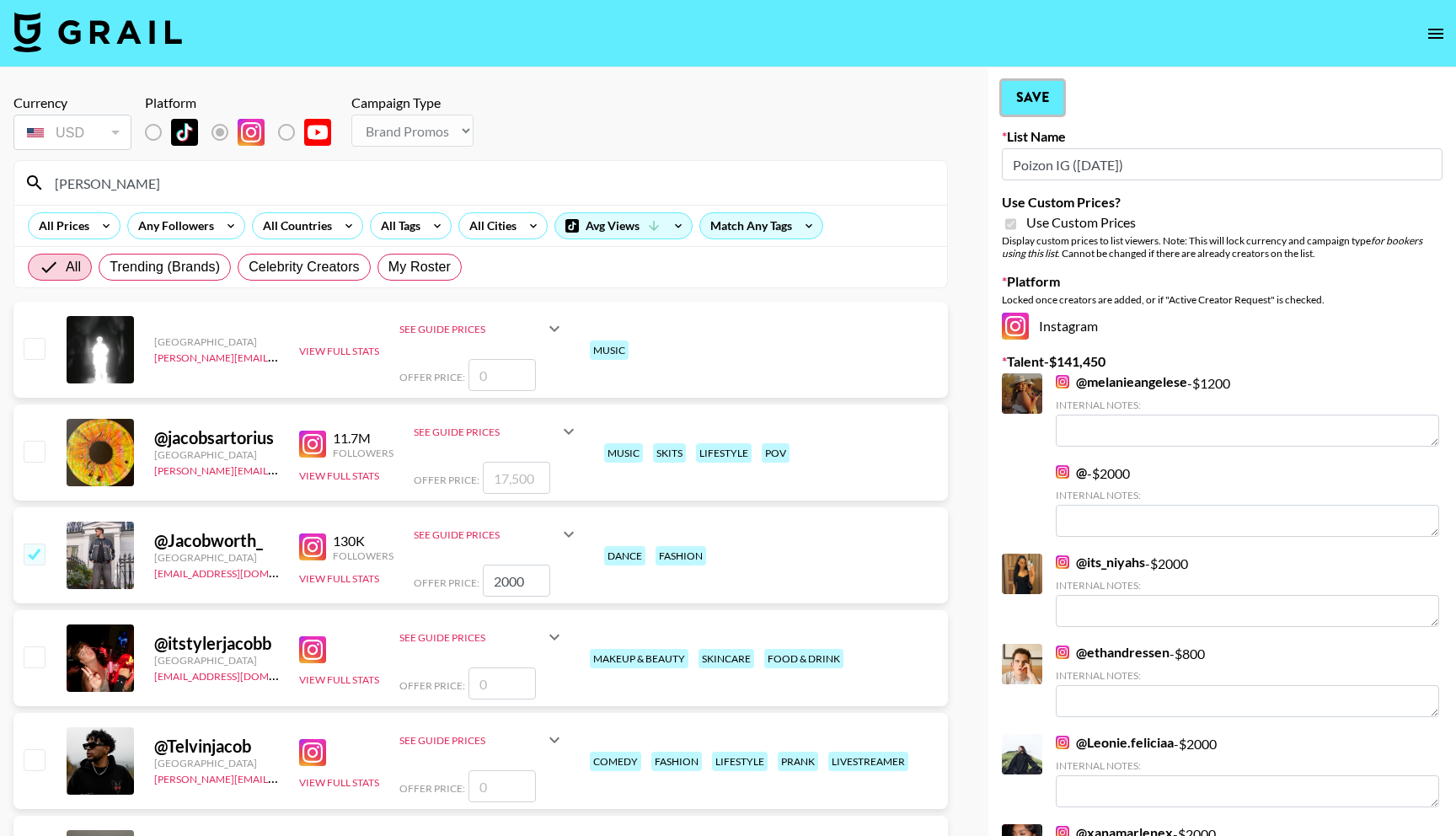
click at [1027, 86] on button "Save" at bounding box center [1033, 98] width 61 height 34
